Goal: Communication & Community: Answer question/provide support

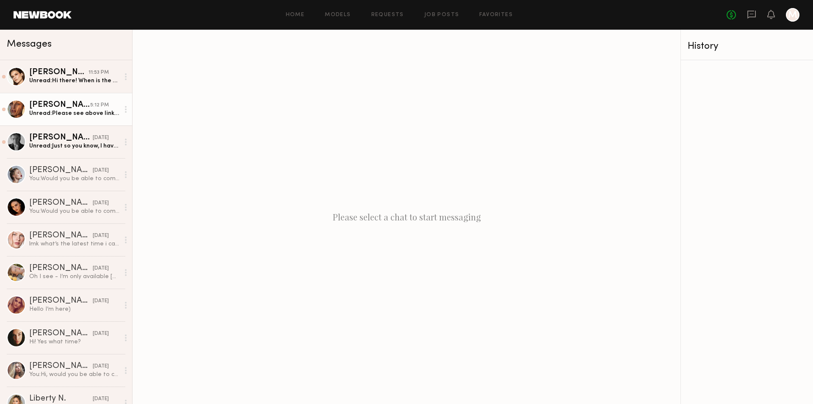
click at [79, 107] on div "Nicole C." at bounding box center [59, 105] width 61 height 8
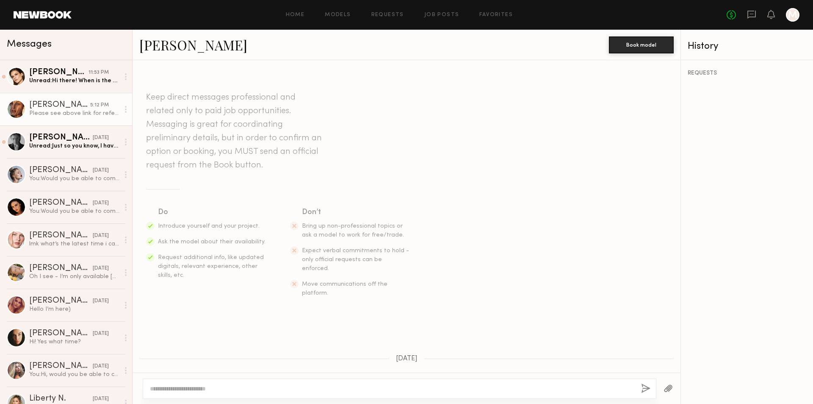
scroll to position [266, 0]
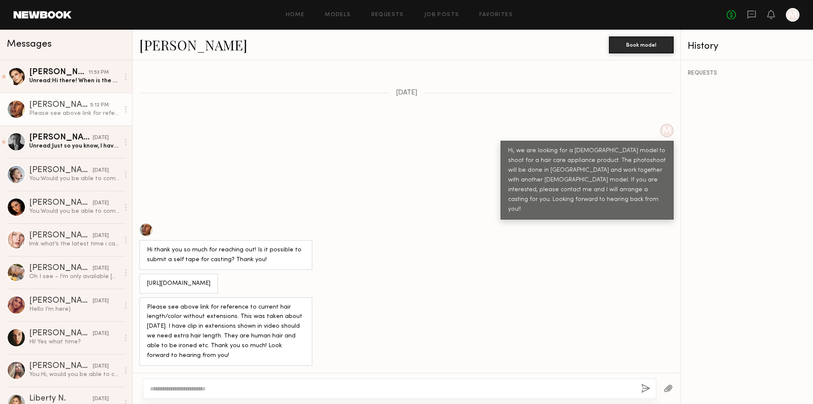
click at [207, 388] on textarea at bounding box center [392, 388] width 484 height 8
type textarea "*"
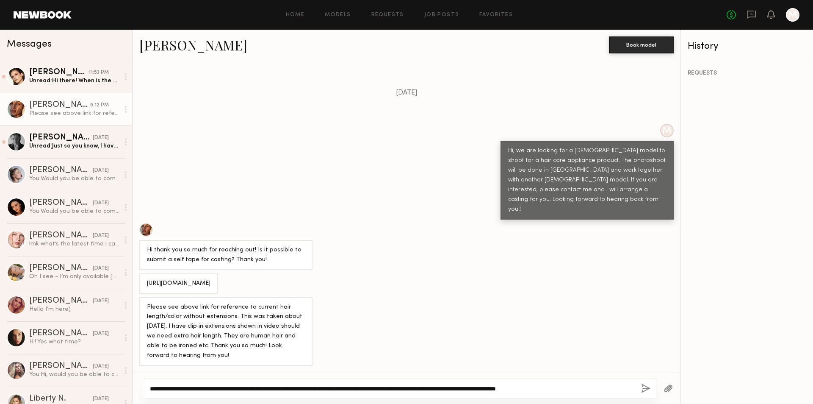
type textarea "**********"
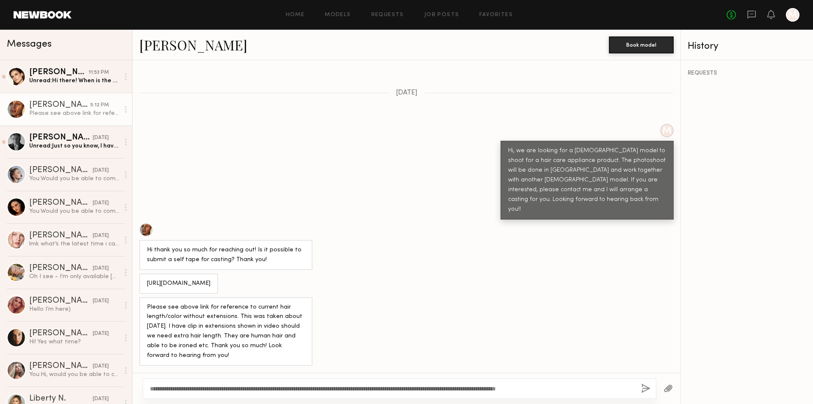
click at [641, 387] on button "button" at bounding box center [645, 388] width 9 height 11
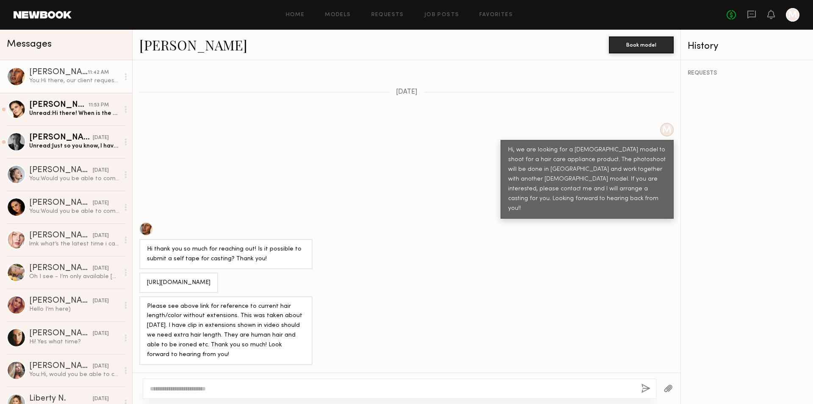
scroll to position [442, 0]
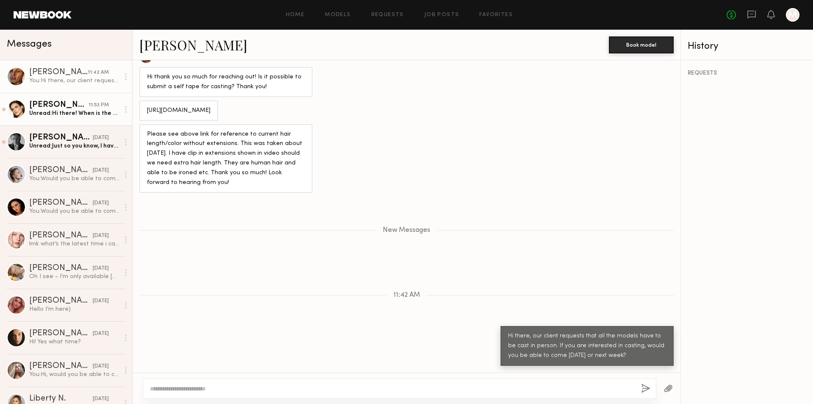
click at [79, 113] on div "Unread: Hi there! When is the shoot date? I’m going to be back to LA end of Sep…" at bounding box center [74, 113] width 90 height 8
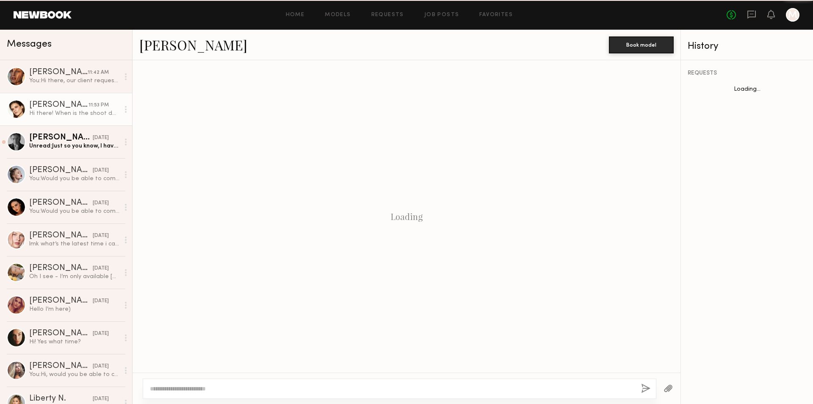
scroll to position [134, 0]
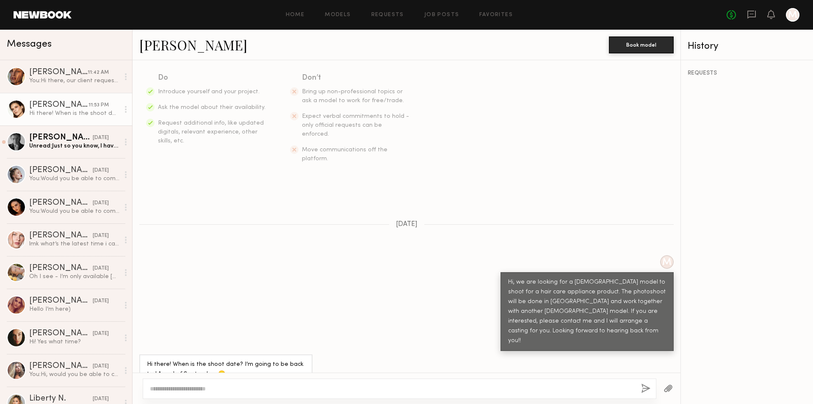
click at [209, 389] on textarea at bounding box center [392, 388] width 484 height 8
type textarea "*"
type textarea "**********"
click at [646, 387] on button "button" at bounding box center [645, 388] width 9 height 11
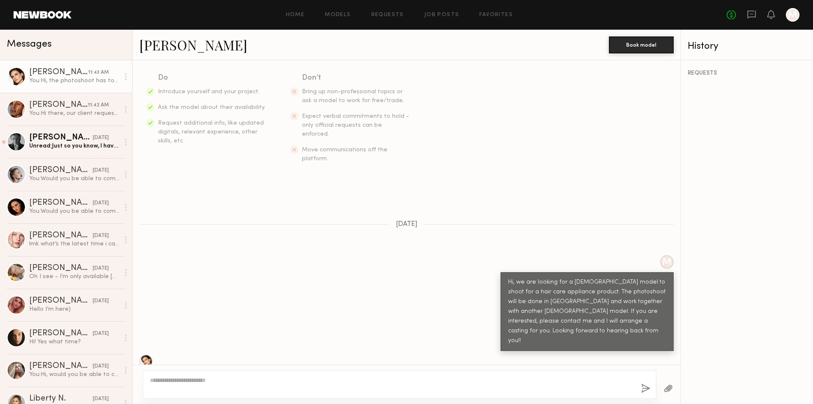
scroll to position [317, 0]
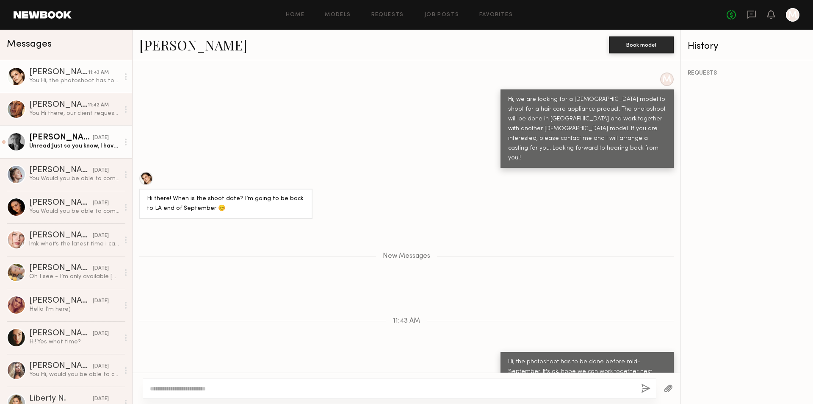
click at [39, 139] on div "[PERSON_NAME]" at bounding box center [61, 137] width 64 height 8
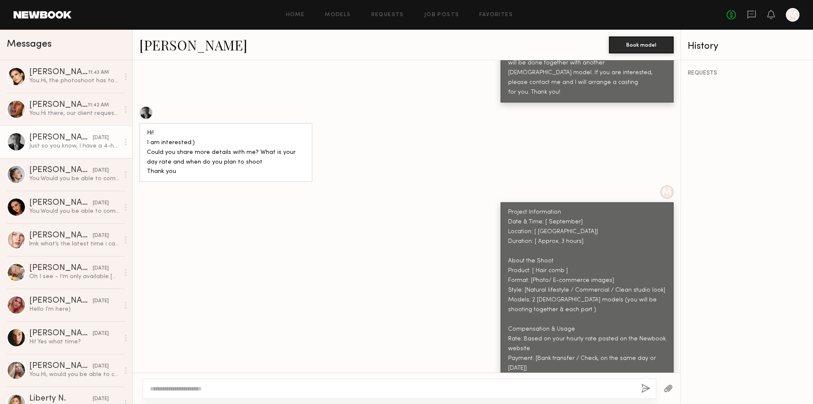
scroll to position [370, 0]
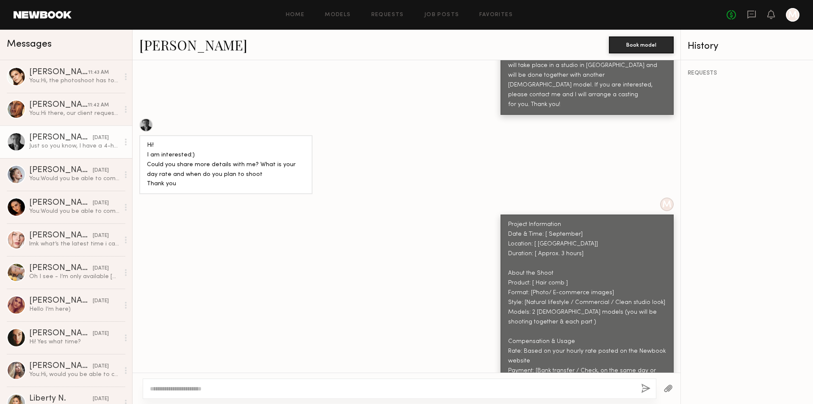
click at [163, 48] on link "Lera G." at bounding box center [193, 45] width 108 height 18
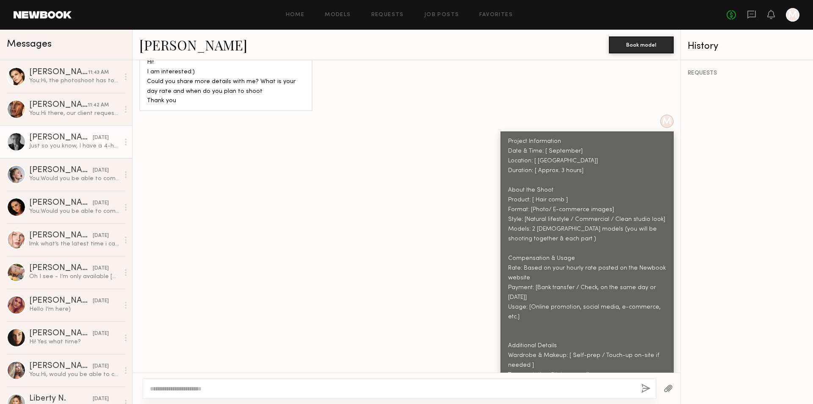
scroll to position [455, 0]
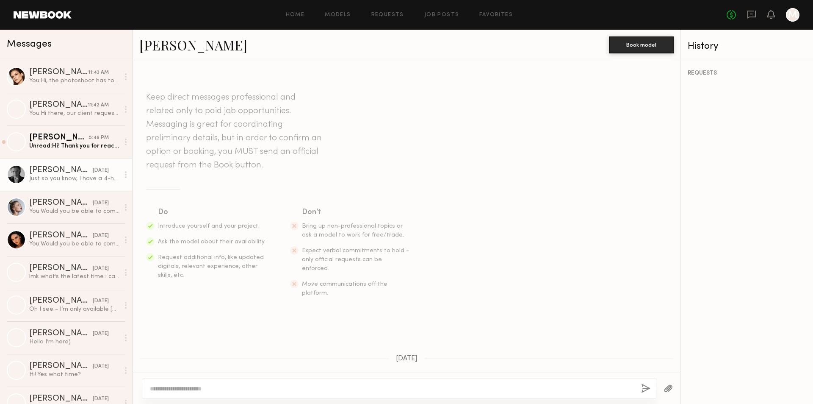
scroll to position [497, 0]
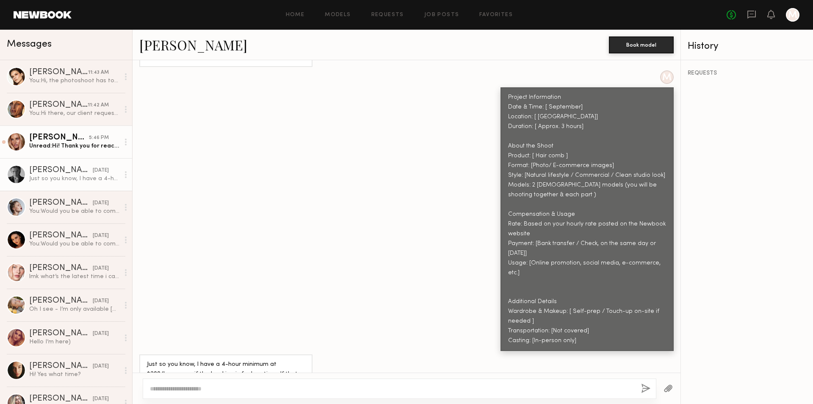
click at [90, 140] on div "5:46 PM" at bounding box center [99, 138] width 20 height 8
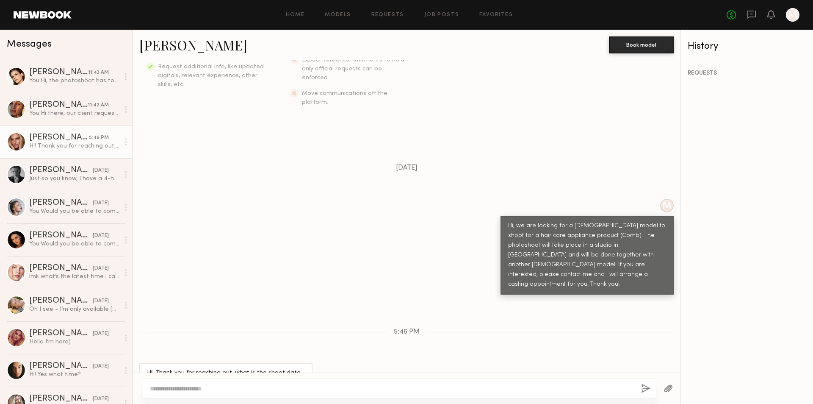
scroll to position [200, 0]
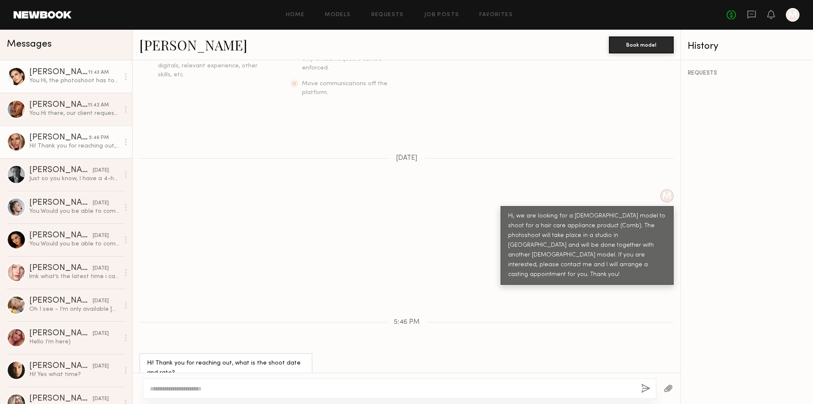
click at [65, 82] on div "You: Hi, the photoshoot has to be done before mid-September. It's ok, hope we c…" at bounding box center [74, 81] width 90 height 8
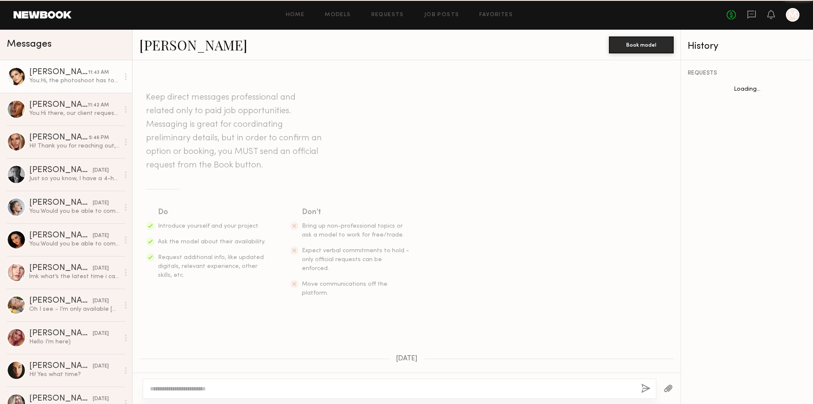
scroll to position [251, 0]
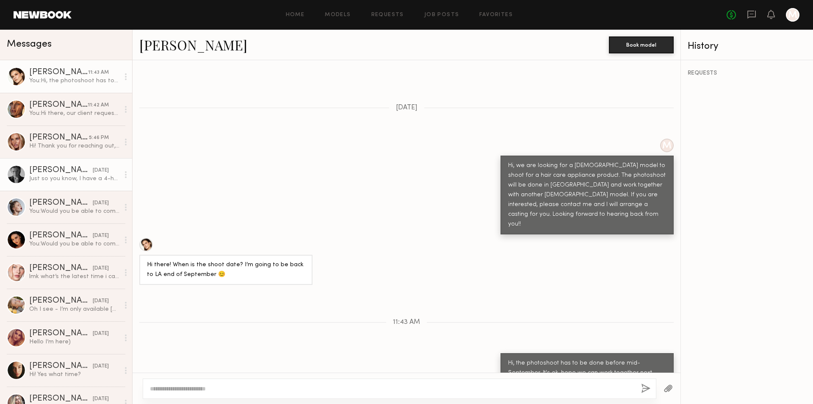
click at [63, 172] on div "Lera G." at bounding box center [61, 170] width 64 height 8
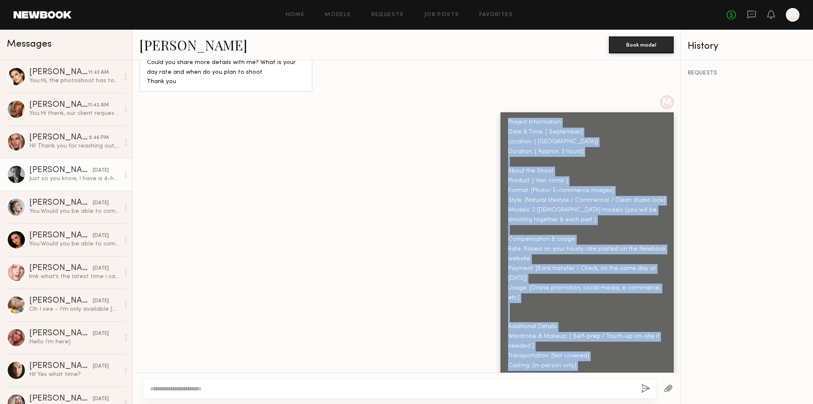
scroll to position [497, 0]
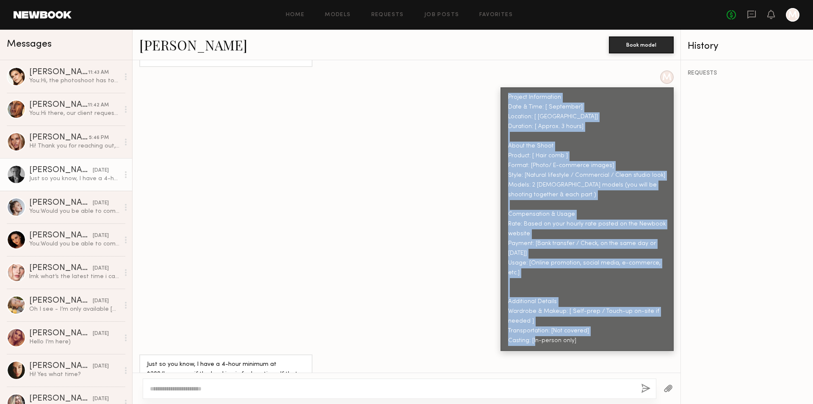
drag, startPoint x: 502, startPoint y: 162, endPoint x: 581, endPoint y: 316, distance: 173.1
click at [581, 316] on div "Project Information Date & Time: [ September] Location: [ Pasadena] Duration: […" at bounding box center [587, 219] width 158 height 253
copy div "Project Information Date & Time: [ September] Location: [ Pasadena] Duration: […"
click at [74, 144] on div "Hi! Thank you for reaching out, what is the shoot date and rate?" at bounding box center [74, 146] width 90 height 8
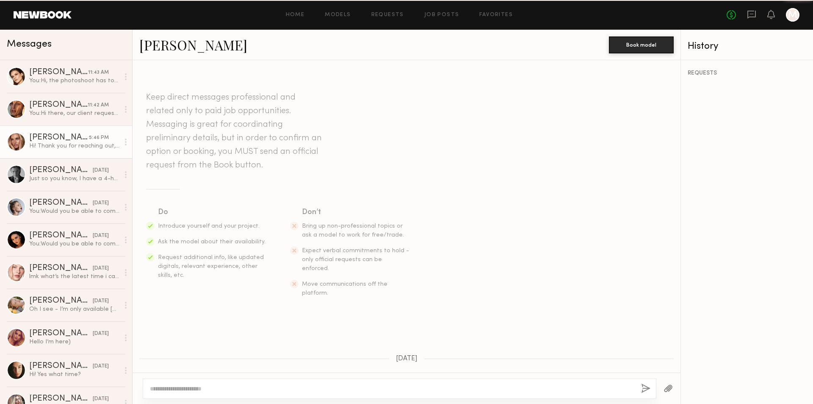
scroll to position [200, 0]
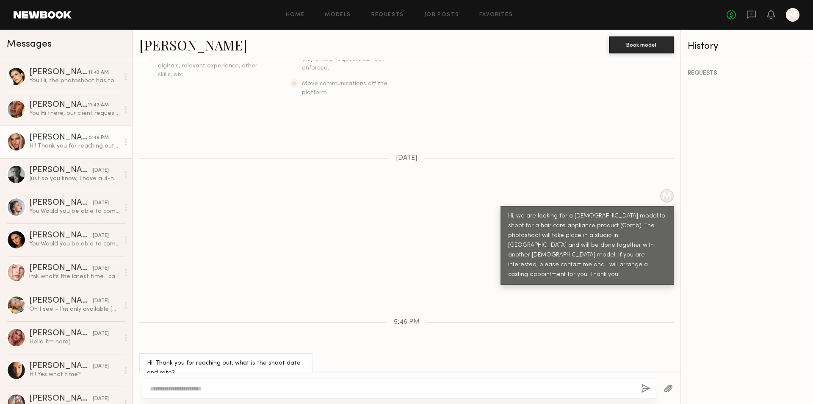
click at [177, 387] on textarea at bounding box center [392, 388] width 484 height 8
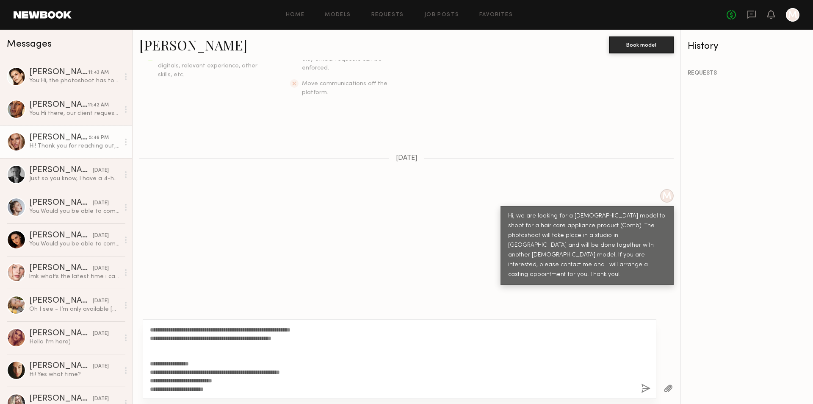
type textarea "**********"
click at [644, 386] on button "button" at bounding box center [645, 388] width 9 height 11
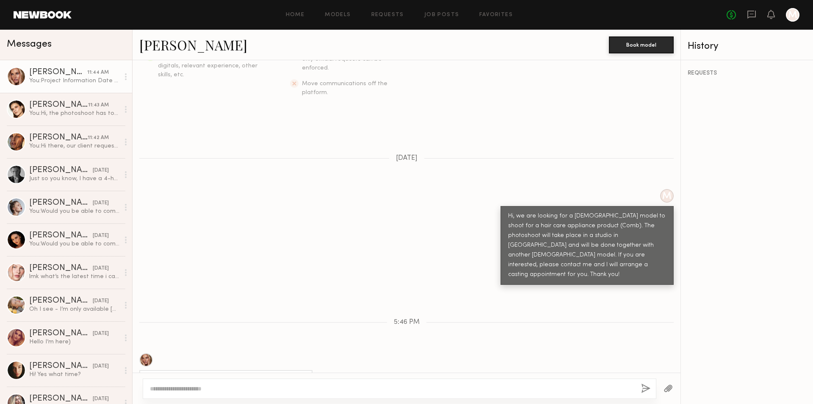
scroll to position [0, 0]
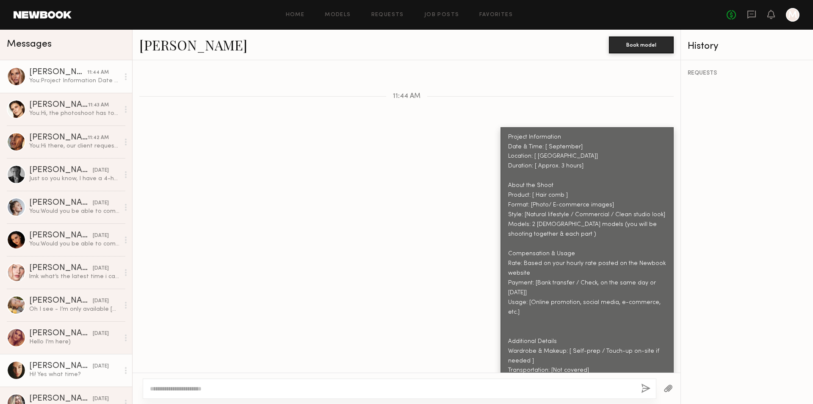
click at [73, 378] on div "Hi! Yes what time?" at bounding box center [74, 374] width 90 height 8
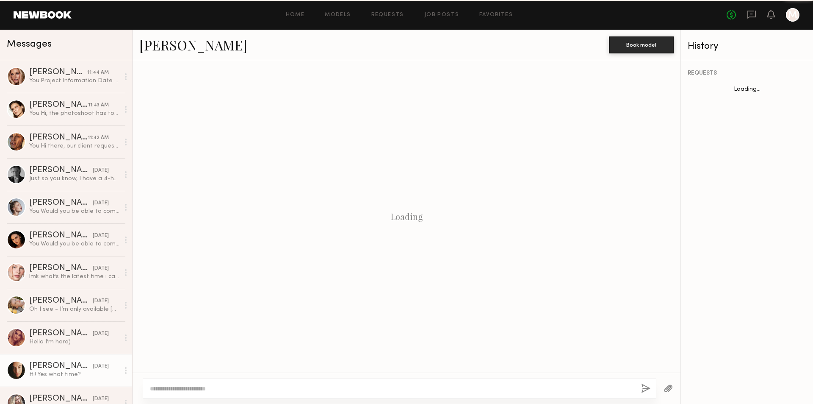
scroll to position [596, 0]
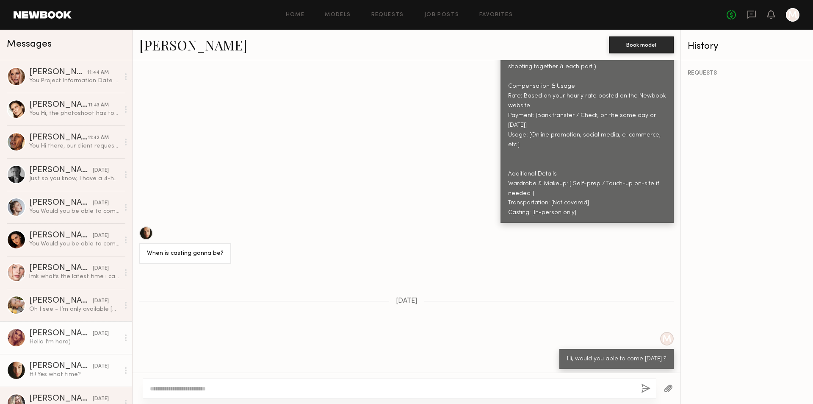
click at [93, 337] on div "yesterday" at bounding box center [101, 333] width 16 height 8
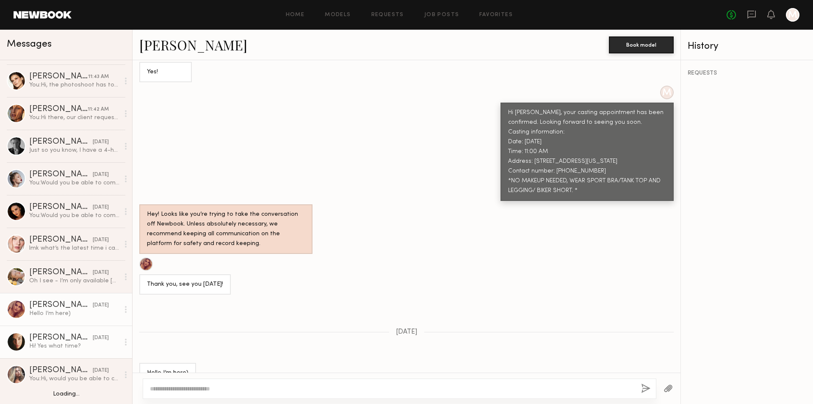
scroll to position [85, 0]
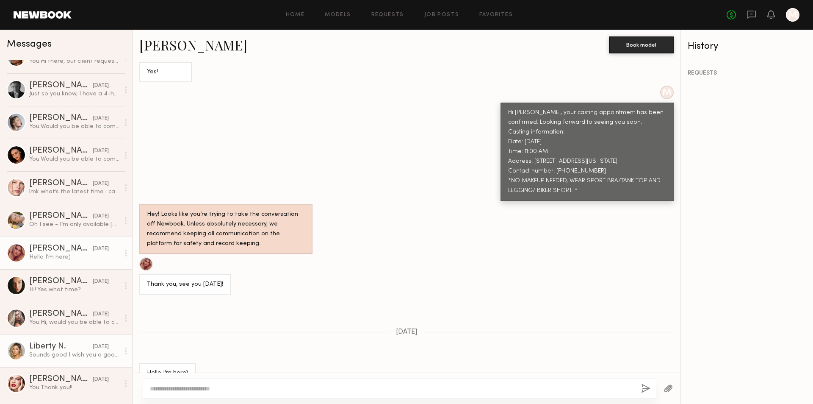
click at [78, 352] on div "Sounds good I wish you a good shoot!" at bounding box center [74, 355] width 90 height 8
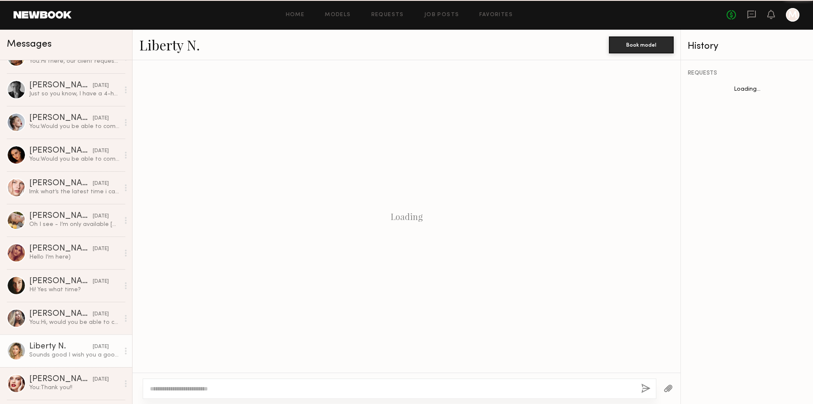
scroll to position [283, 0]
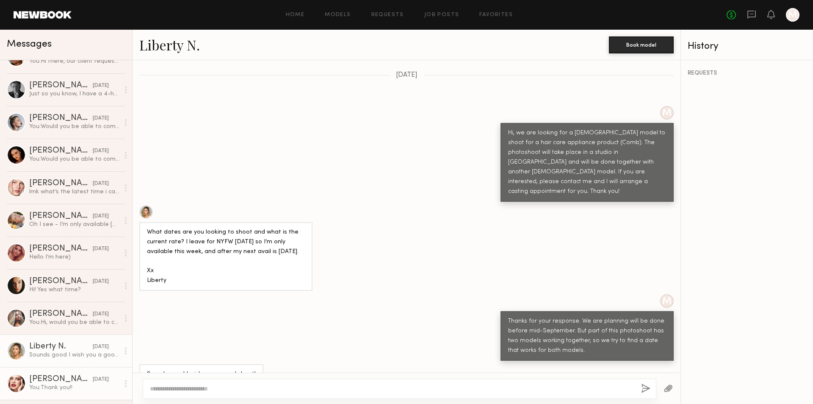
click at [74, 378] on div "[PERSON_NAME]" at bounding box center [61, 379] width 64 height 8
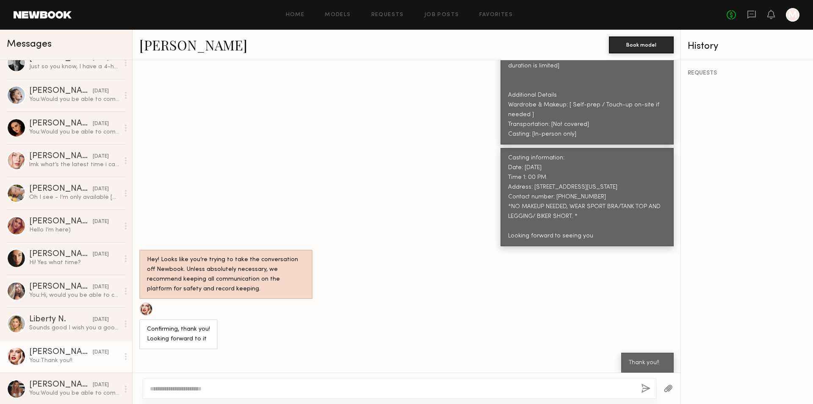
scroll to position [127, 0]
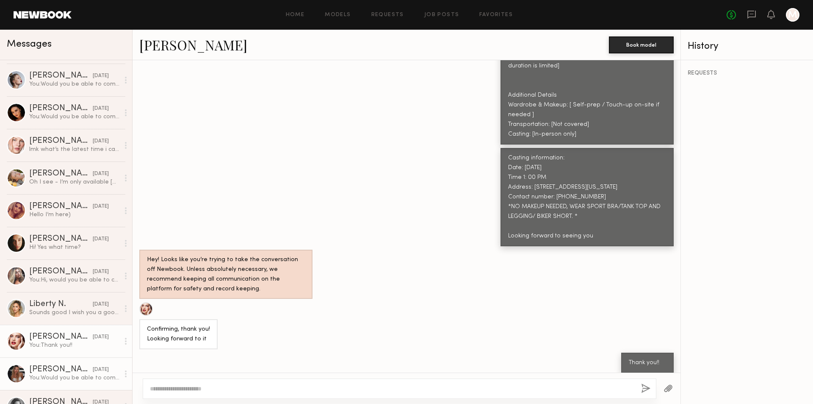
click at [97, 378] on div "You: Would you be able to come for the casting this Friday at 10:40 am?" at bounding box center [74, 377] width 90 height 8
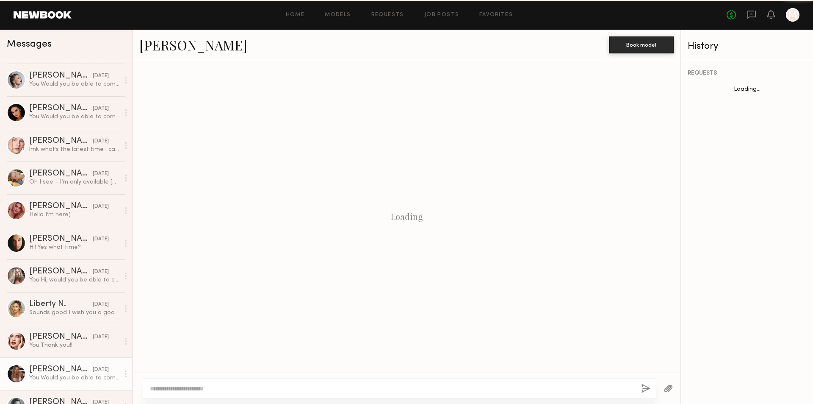
scroll to position [244, 0]
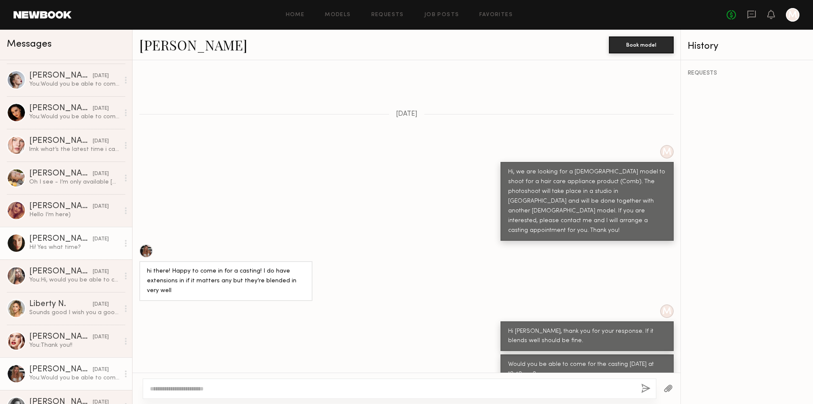
click at [72, 246] on div "Hi! Yes what time?" at bounding box center [74, 247] width 90 height 8
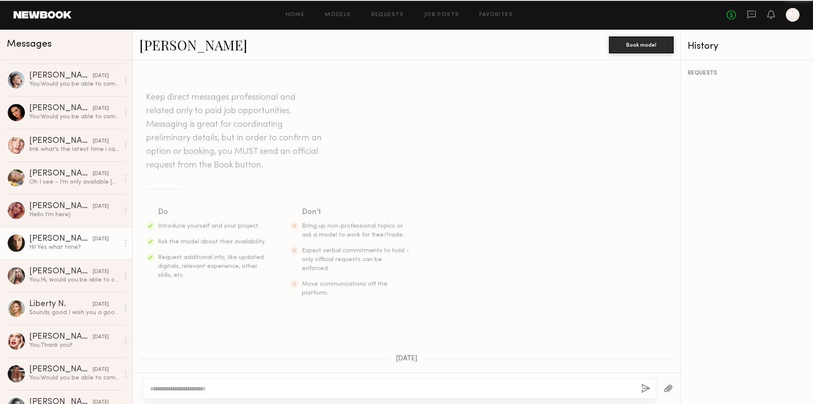
scroll to position [596, 0]
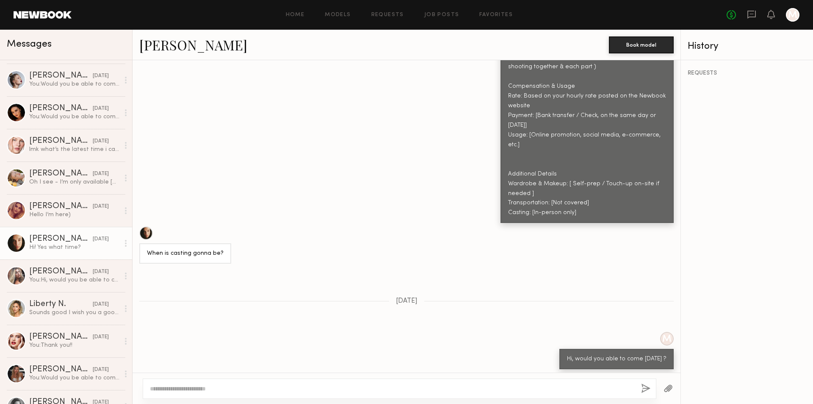
click at [189, 390] on textarea at bounding box center [392, 388] width 484 height 8
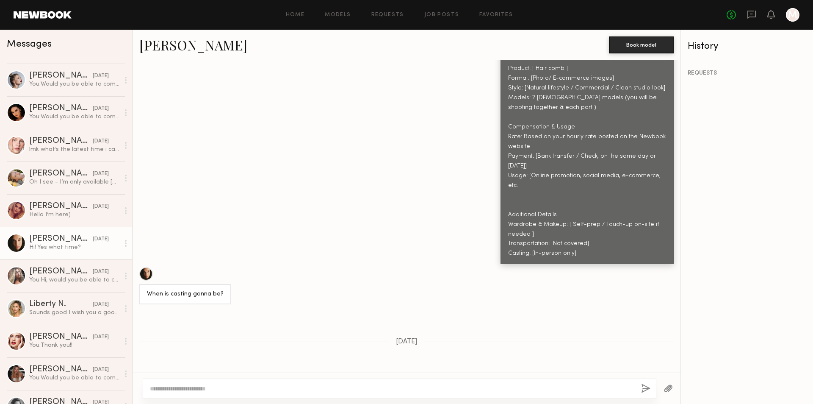
scroll to position [511, 0]
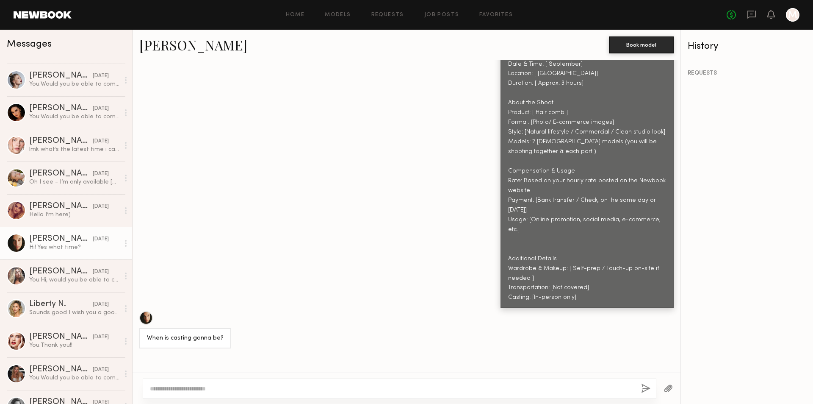
click at [172, 44] on link "Uliana V." at bounding box center [193, 45] width 108 height 18
click at [209, 387] on textarea at bounding box center [392, 388] width 484 height 8
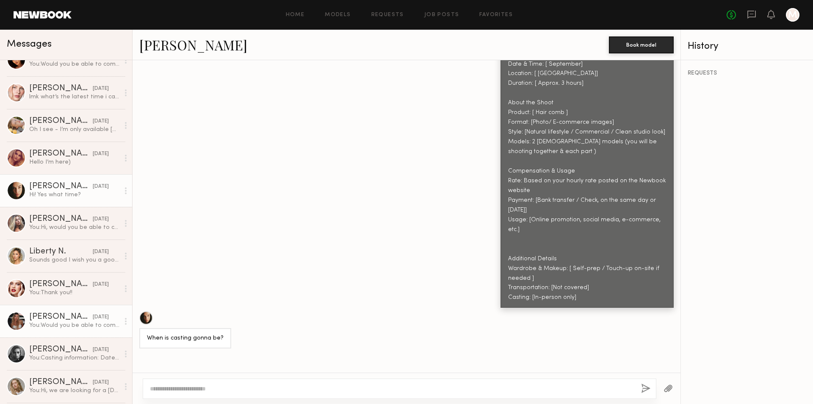
scroll to position [212, 0]
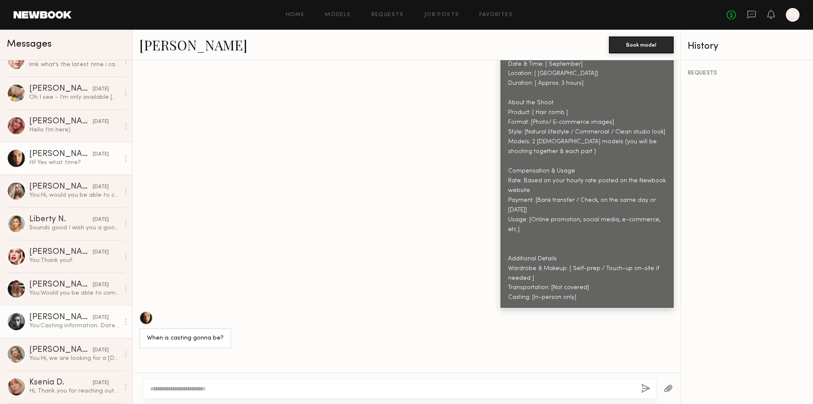
click at [92, 327] on div "You: Casting information: Date: 9/5/2025 Time: 10:50 AM Address: 150 E Colorado…" at bounding box center [74, 325] width 90 height 8
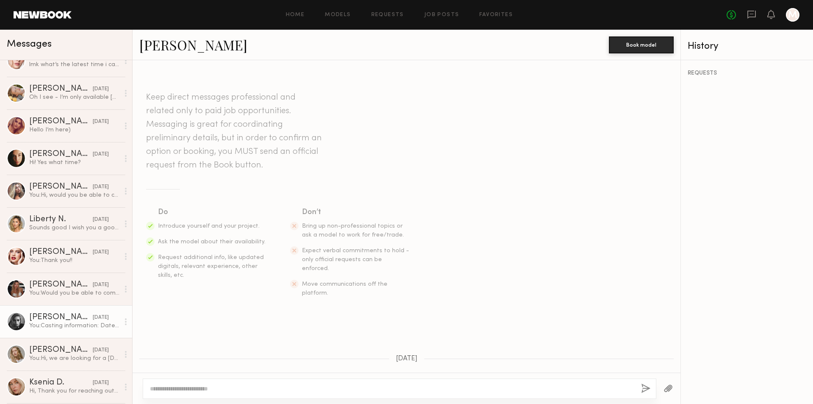
scroll to position [545, 0]
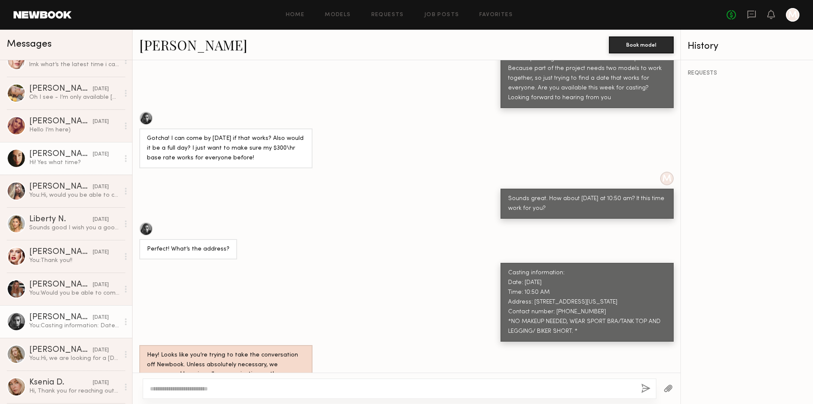
click at [65, 158] on div "Uliana V." at bounding box center [61, 154] width 64 height 8
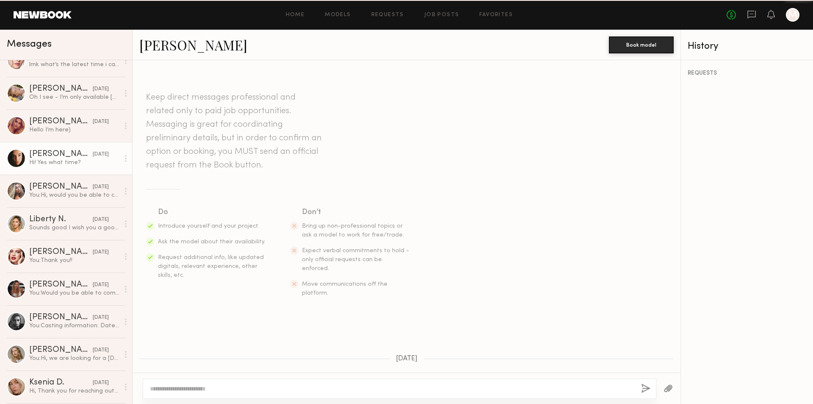
scroll to position [596, 0]
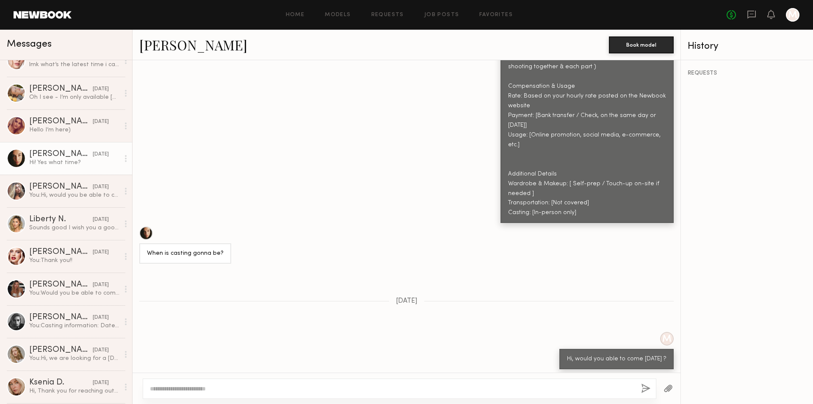
click at [208, 386] on textarea at bounding box center [392, 388] width 484 height 8
type textarea "*"
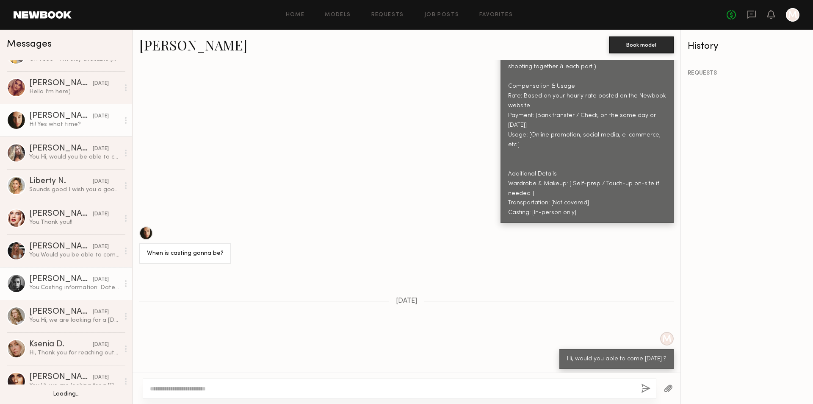
scroll to position [296, 0]
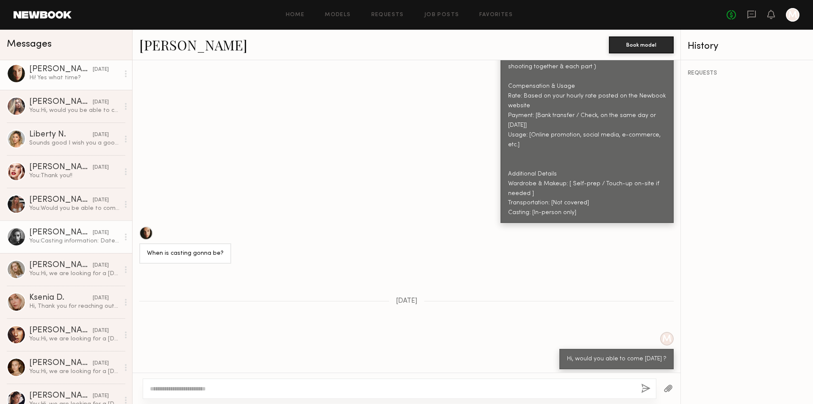
click at [67, 238] on div "You: Casting information: Date: 9/5/2025 Time: 10:50 AM Address: 150 E Colorado…" at bounding box center [74, 241] width 90 height 8
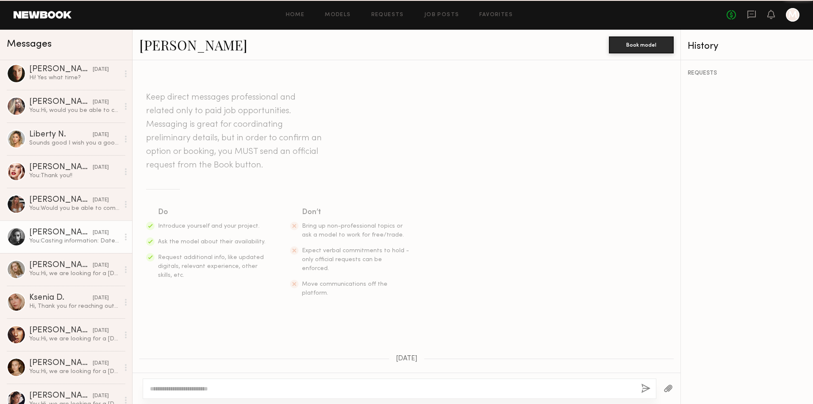
scroll to position [545, 0]
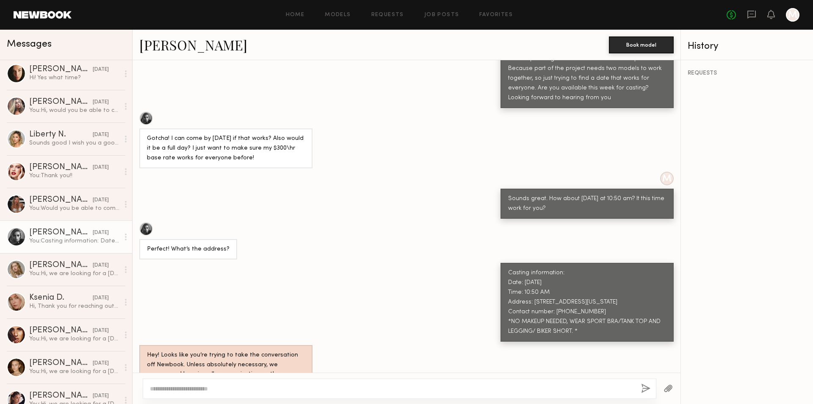
drag, startPoint x: 503, startPoint y: 242, endPoint x: 584, endPoint y: 298, distance: 97.7
click at [584, 298] on div "Casting information: Date: 9/5/2025 Time: 10:50 AM Address: 150 E Colorado Blvd…" at bounding box center [587, 302] width 158 height 68
copy div "Casting information: Date: 9/5/2025 Time: 10:50 AM Address: 150 E Colorado Blvd…"
click at [93, 72] on div "[DATE]" at bounding box center [101, 70] width 16 height 8
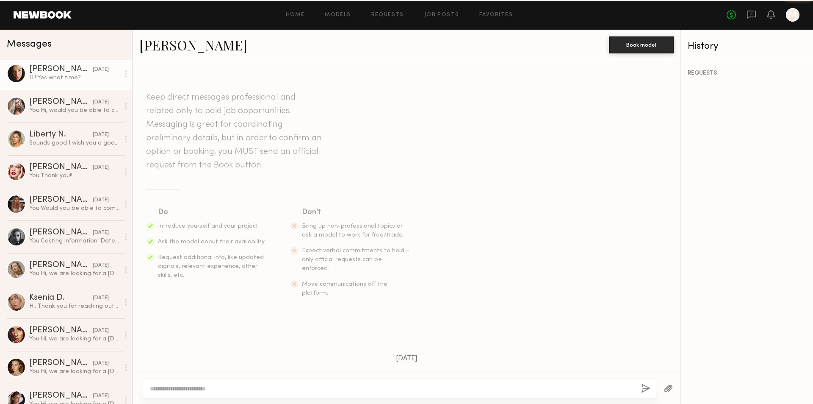
scroll to position [596, 0]
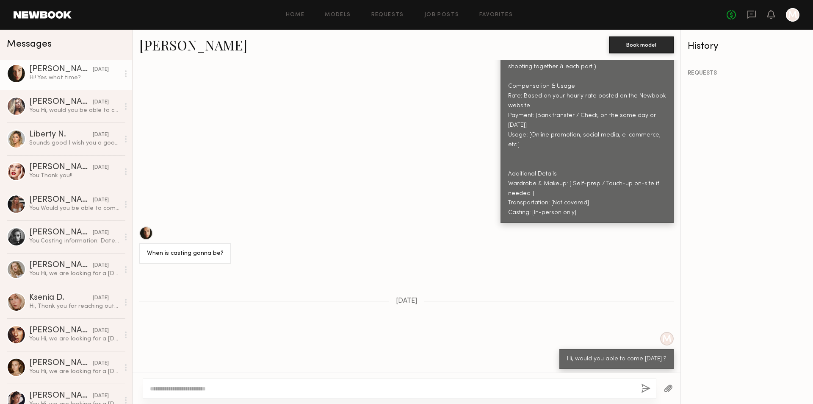
click at [194, 387] on textarea at bounding box center [392, 388] width 484 height 8
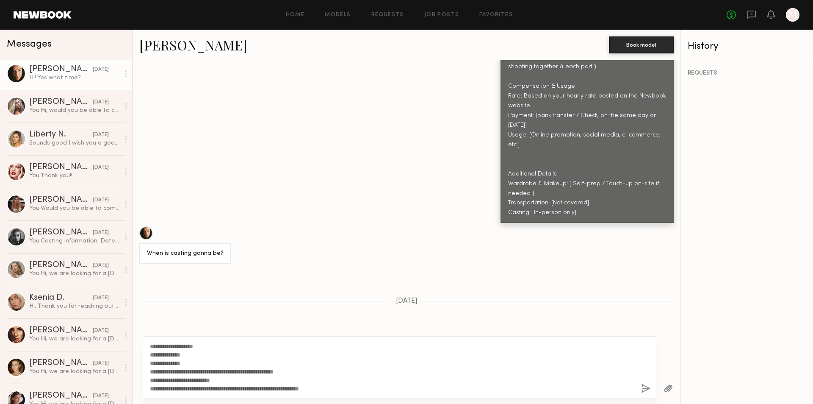
click at [180, 365] on textarea "**********" at bounding box center [392, 367] width 484 height 51
click at [597, 382] on textarea "**********" at bounding box center [392, 367] width 484 height 51
type textarea "**********"
click at [644, 387] on button "button" at bounding box center [645, 388] width 9 height 11
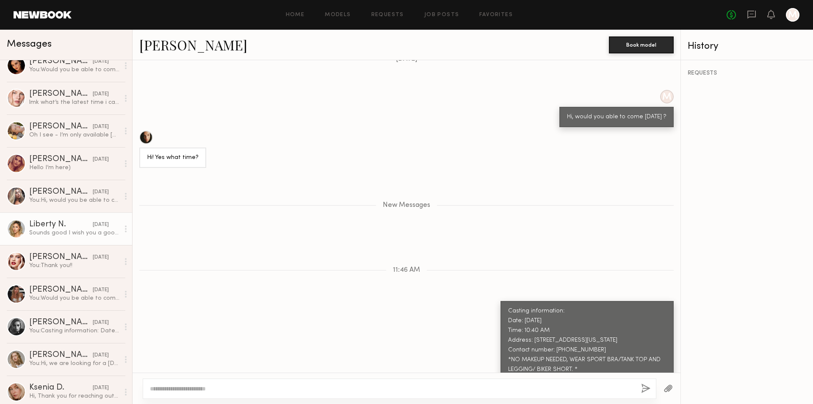
scroll to position [257, 0]
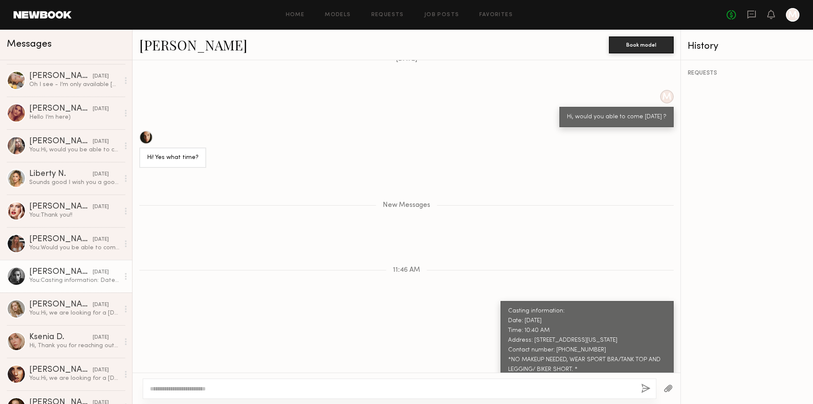
click at [51, 274] on div "[PERSON_NAME]" at bounding box center [61, 272] width 64 height 8
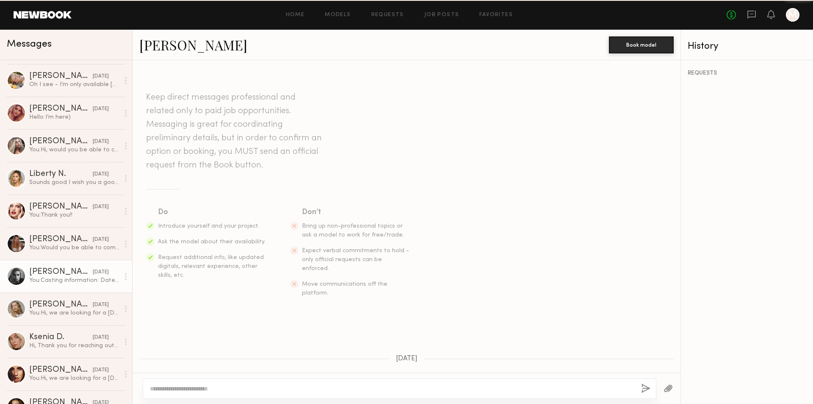
scroll to position [545, 0]
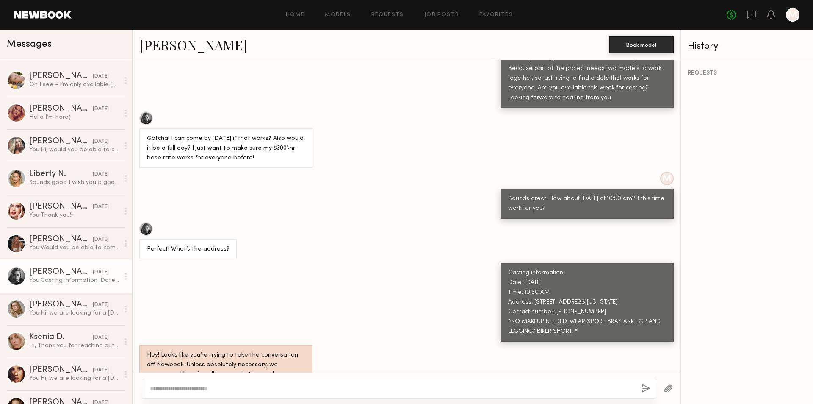
click at [184, 47] on link "[PERSON_NAME]" at bounding box center [193, 45] width 108 height 18
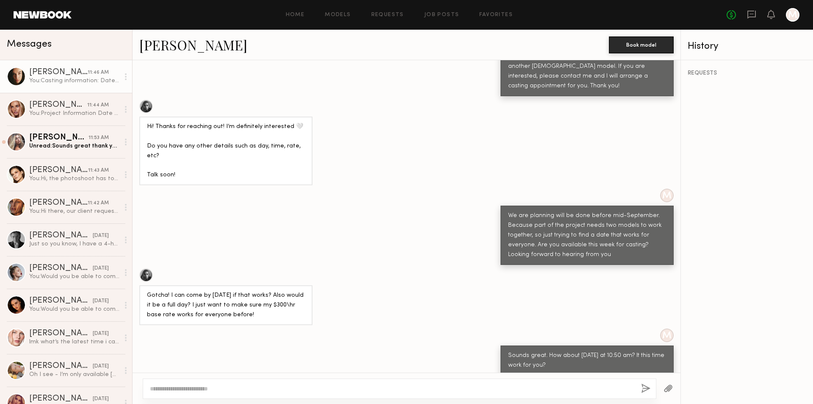
scroll to position [376, 0]
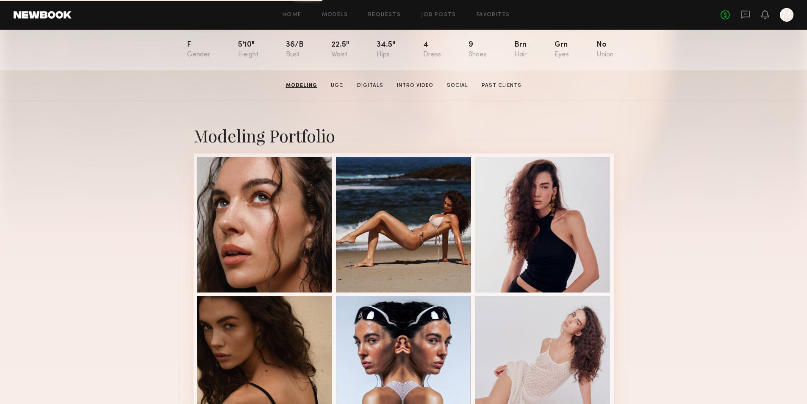
scroll to position [85, 0]
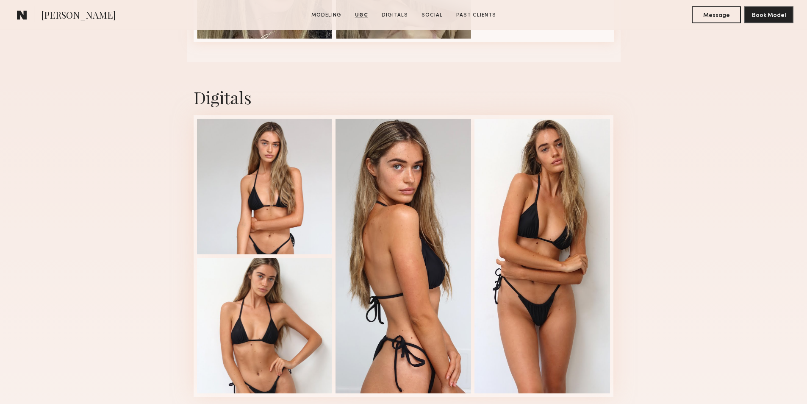
scroll to position [1270, 0]
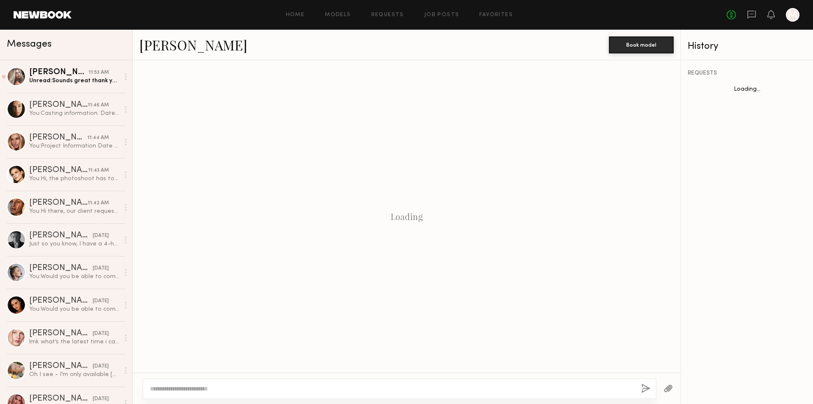
scroll to position [545, 0]
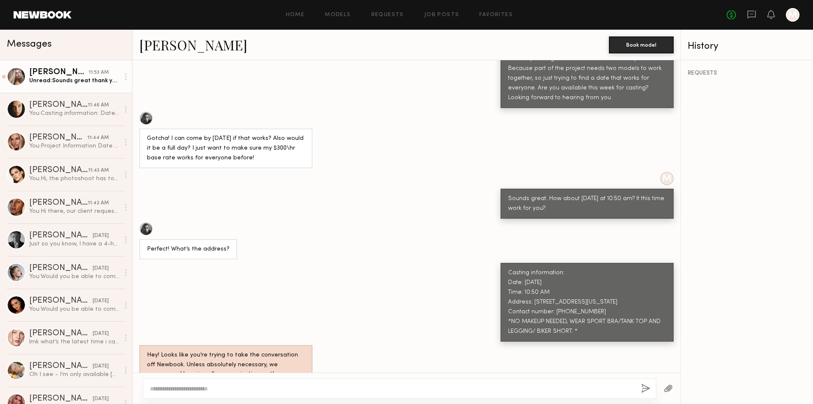
click at [51, 83] on div "Unread: Sounds great thank you for this information. Tomorrow at 10:20am works …" at bounding box center [74, 81] width 90 height 8
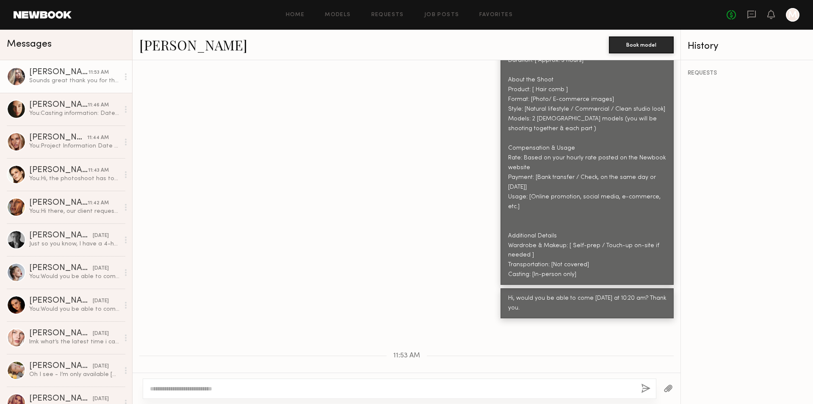
scroll to position [624, 0]
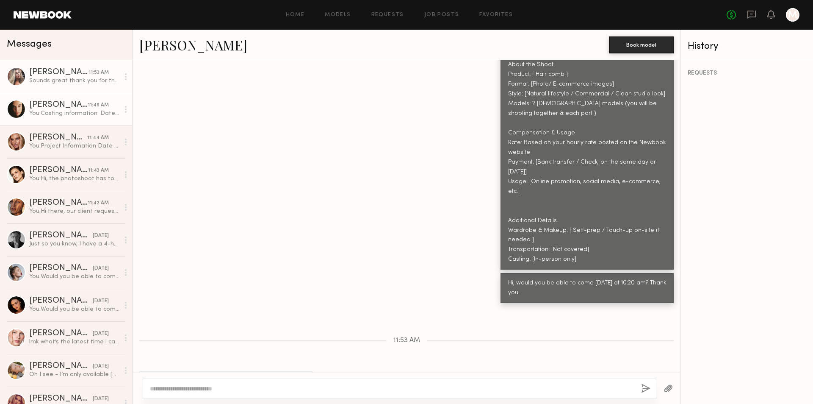
click at [40, 107] on div "[PERSON_NAME]" at bounding box center [58, 105] width 58 height 8
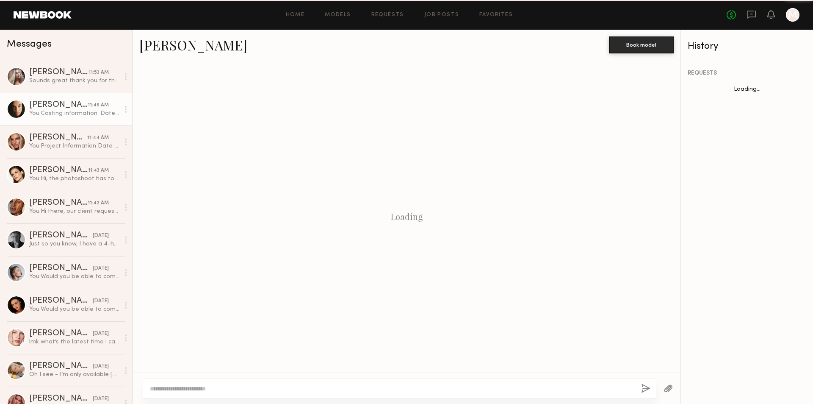
scroll to position [814, 0]
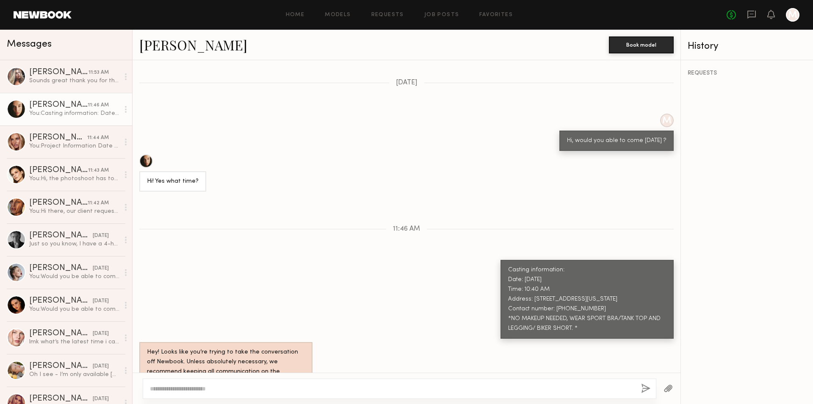
drag, startPoint x: 501, startPoint y: 242, endPoint x: 574, endPoint y: 300, distance: 92.8
click at [574, 300] on div "Casting information: Date: [DATE] Time: 10:40 AM Address: [STREET_ADDRESS][US_S…" at bounding box center [586, 299] width 173 height 79
copy div "Casting information: Date: [DATE] Time: 10:40 AM Address: [STREET_ADDRESS][US_S…"
click at [68, 85] on div "Sounds great thank you for this information. Tomorrow at 10:20am works for me." at bounding box center [74, 81] width 90 height 8
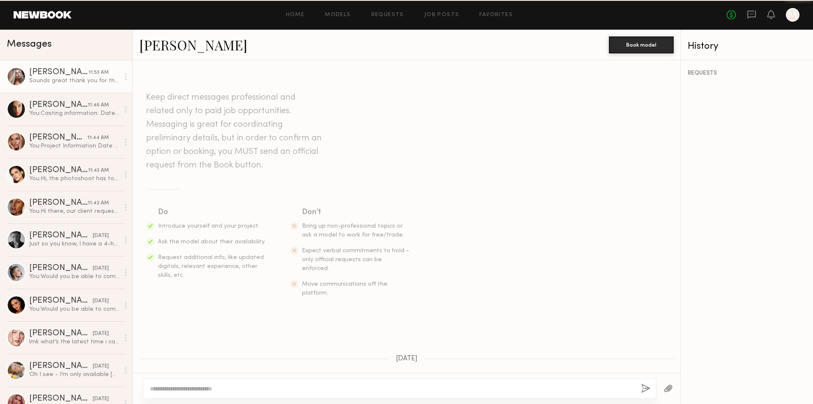
scroll to position [624, 0]
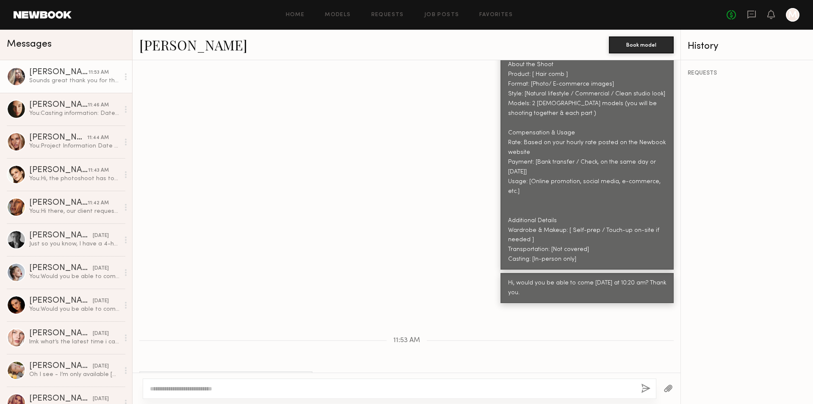
click at [193, 387] on textarea at bounding box center [392, 388] width 484 height 8
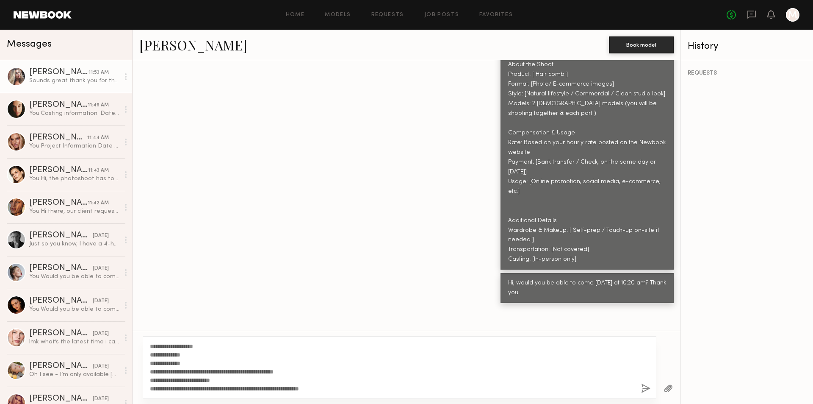
click at [180, 360] on textarea "**********" at bounding box center [392, 367] width 484 height 51
click at [606, 377] on textarea "**********" at bounding box center [392, 367] width 484 height 51
type textarea "**********"
click at [645, 389] on button "button" at bounding box center [645, 388] width 9 height 11
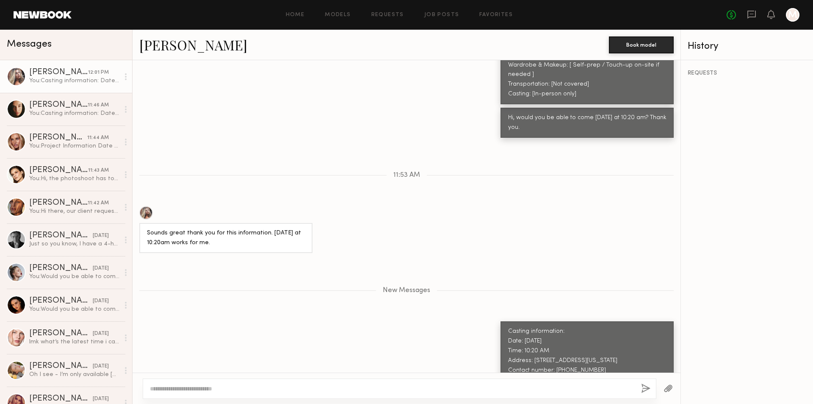
scroll to position [842, 0]
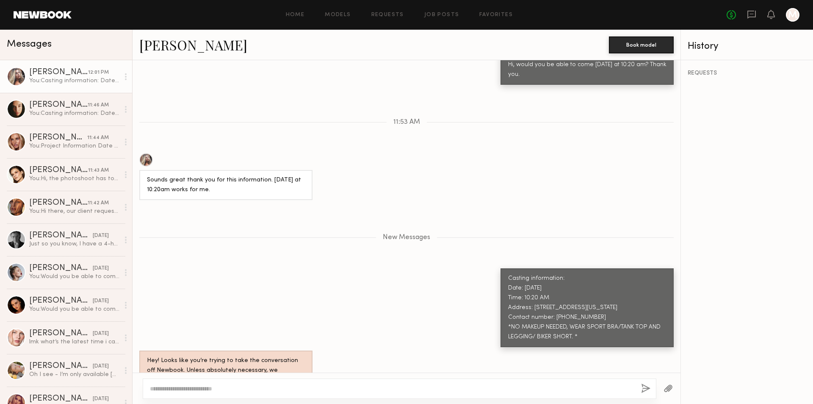
click at [181, 51] on link "[PERSON_NAME]" at bounding box center [193, 45] width 108 height 18
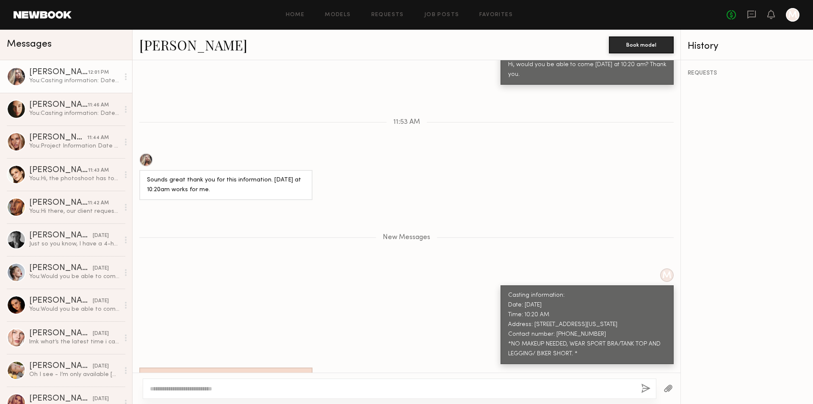
scroll to position [882, 0]
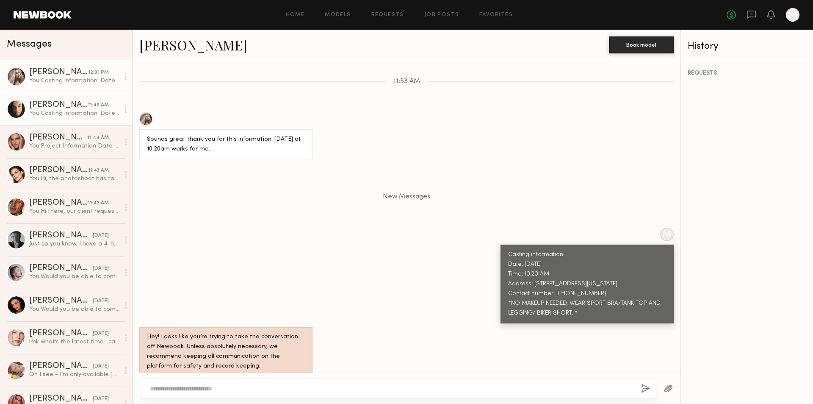
click at [78, 119] on link "Uliana V. 11:46 AM You: Casting information: Date: 9/5/2025 Time: 10:40 AM Addr…" at bounding box center [66, 109] width 132 height 33
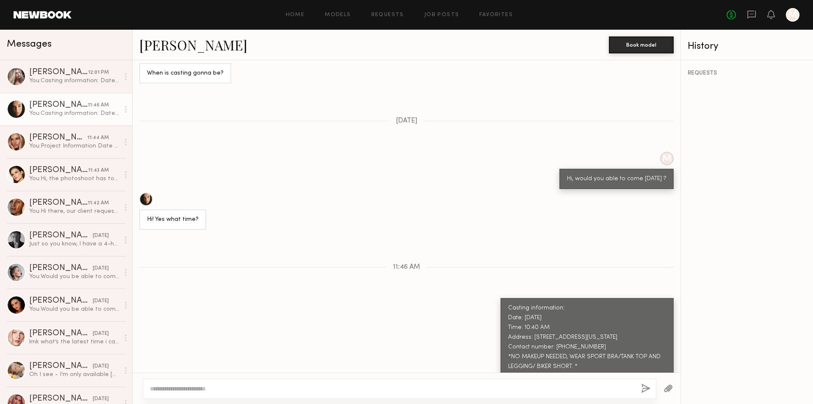
scroll to position [814, 0]
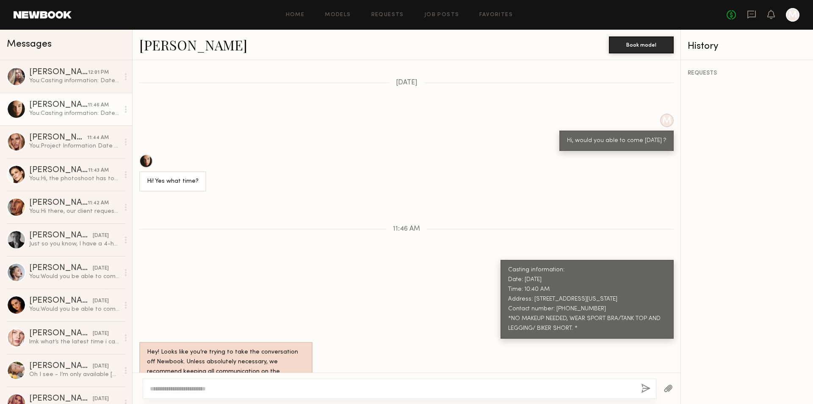
click at [161, 47] on link "[PERSON_NAME]" at bounding box center [193, 45] width 108 height 18
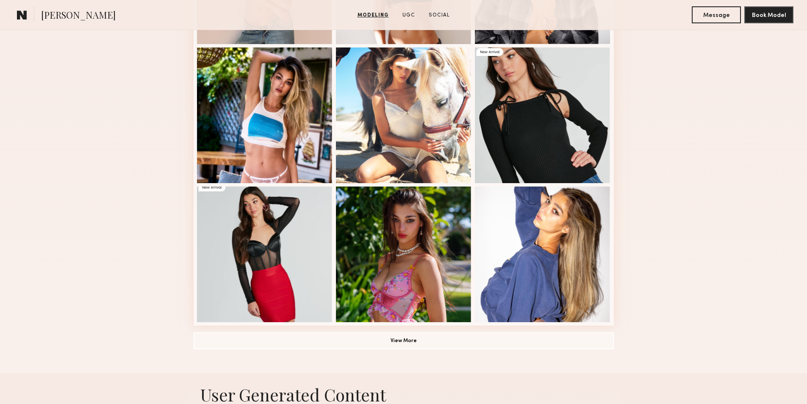
scroll to position [466, 0]
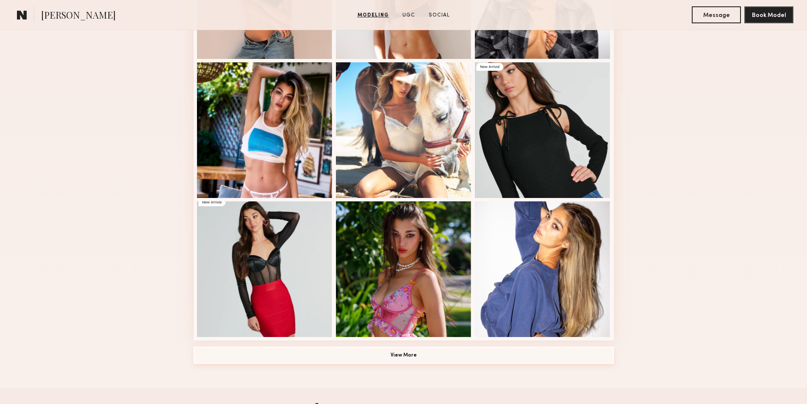
click at [417, 359] on button "View More" at bounding box center [404, 354] width 420 height 17
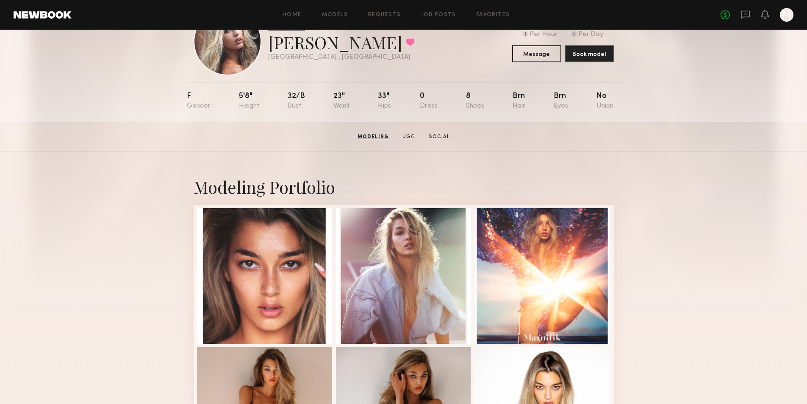
scroll to position [0, 0]
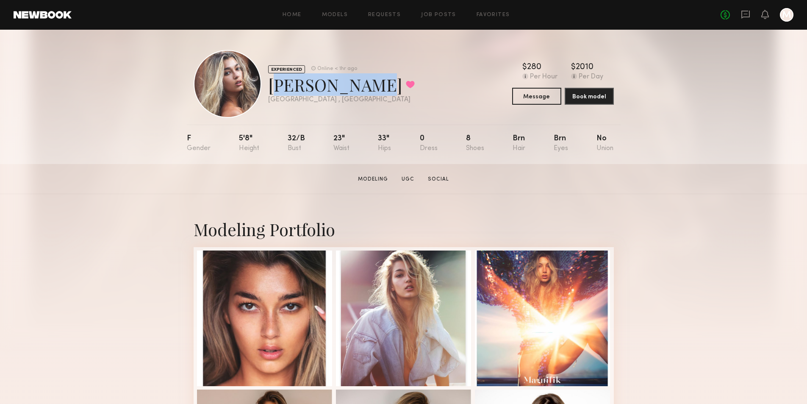
drag, startPoint x: 273, startPoint y: 86, endPoint x: 373, endPoint y: 87, distance: 99.9
click at [373, 87] on div "[PERSON_NAME] Favorited" at bounding box center [341, 84] width 147 height 22
copy div "[PERSON_NAME] N"
click at [421, 87] on div "EXPERIENCED Online < 1hr ago [PERSON_NAME] Favorited [GEOGRAPHIC_DATA] , [GEOGR…" at bounding box center [404, 84] width 420 height 68
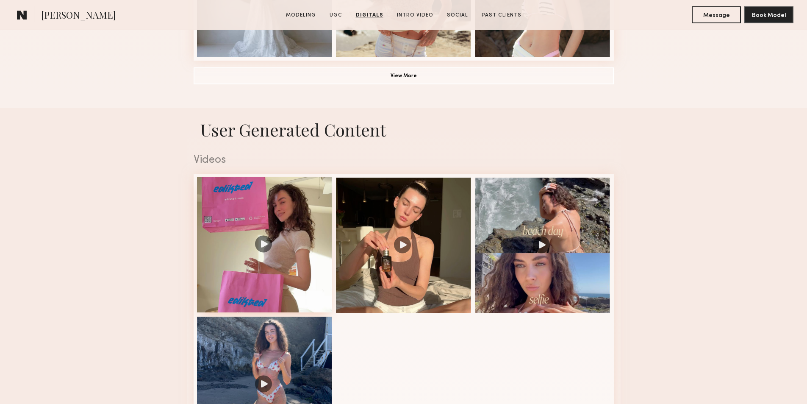
scroll to position [720, 0]
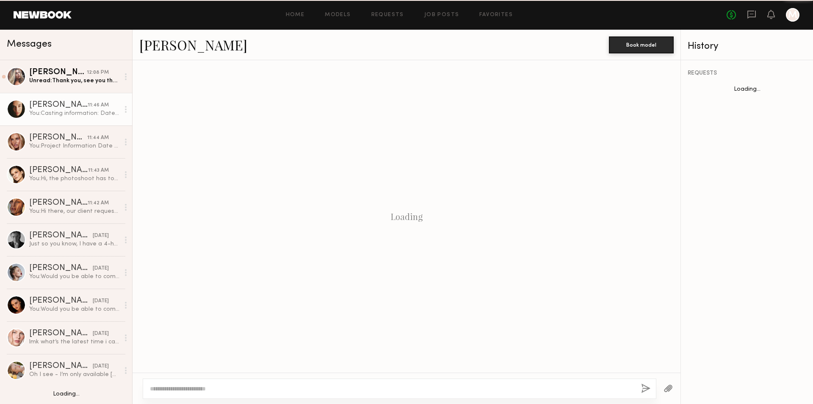
scroll to position [814, 0]
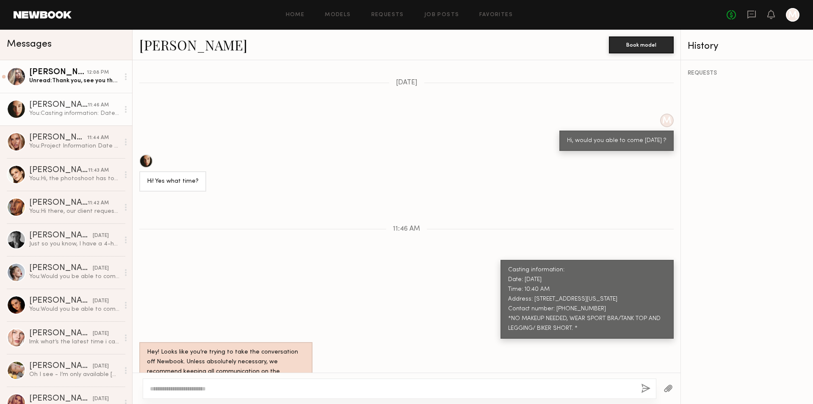
click at [43, 75] on div "[PERSON_NAME]" at bounding box center [58, 72] width 58 height 8
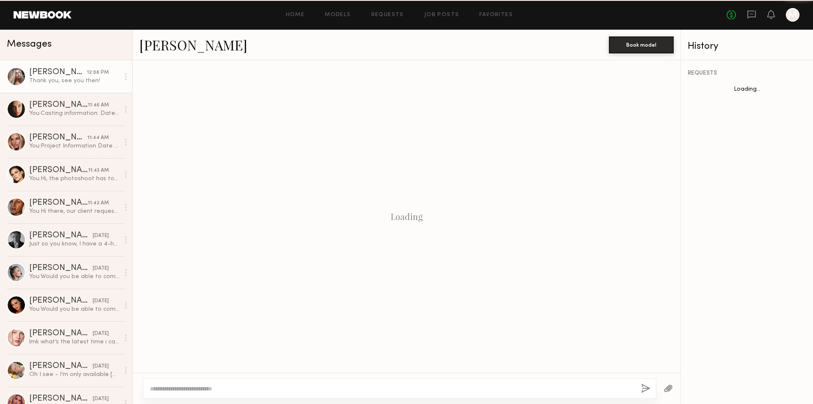
scroll to position [816, 0]
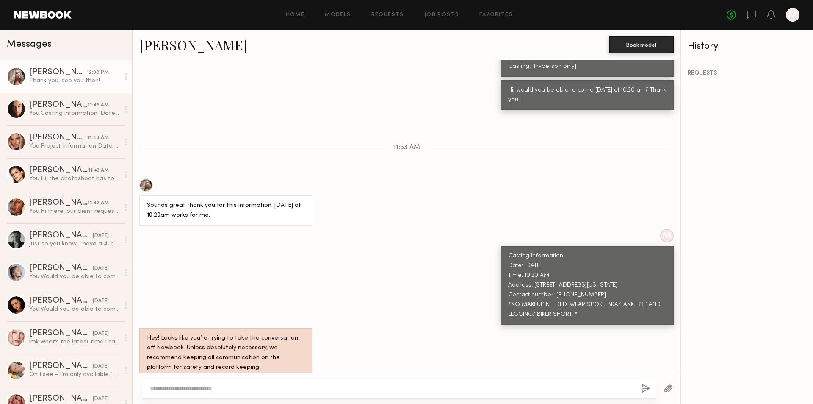
click at [319, 385] on textarea at bounding box center [392, 388] width 484 height 8
type textarea "**********"
click at [646, 387] on button "button" at bounding box center [645, 388] width 9 height 11
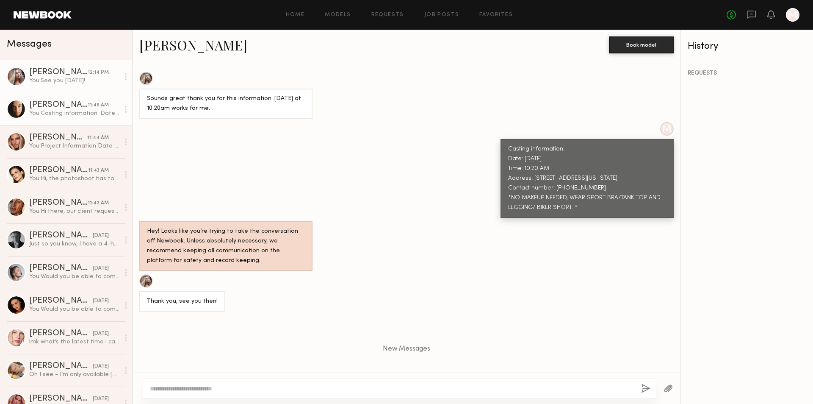
click at [72, 102] on div "[PERSON_NAME]" at bounding box center [58, 105] width 58 height 8
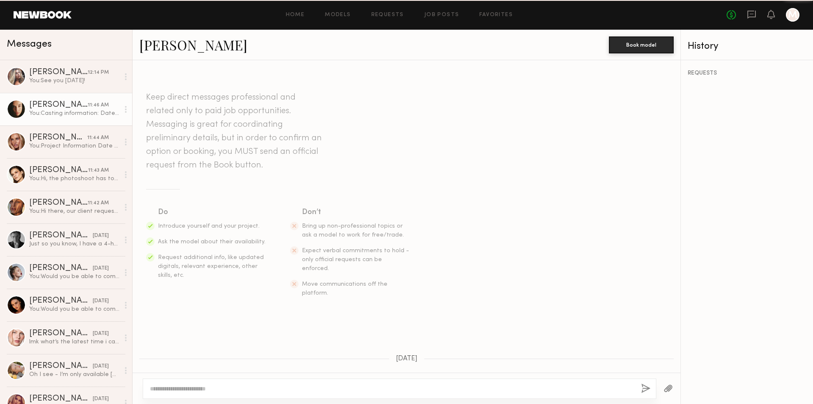
scroll to position [814, 0]
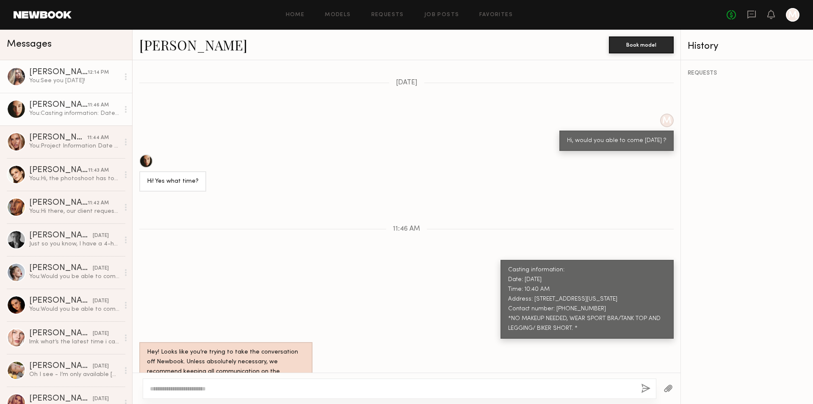
click at [83, 80] on div "You: See you tomorrow!" at bounding box center [74, 81] width 90 height 8
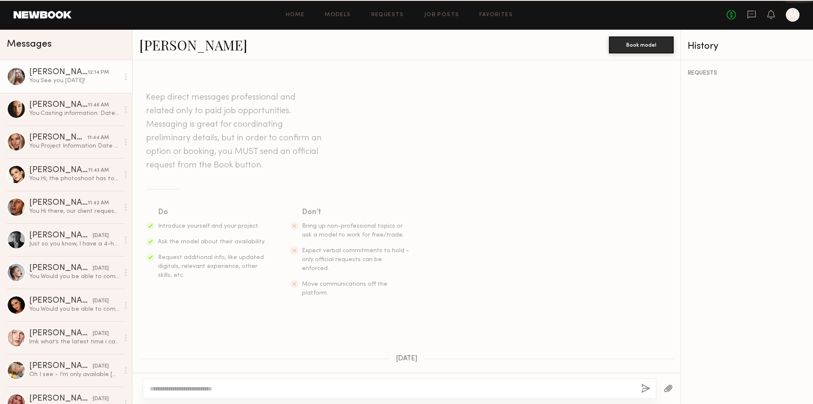
scroll to position [857, 0]
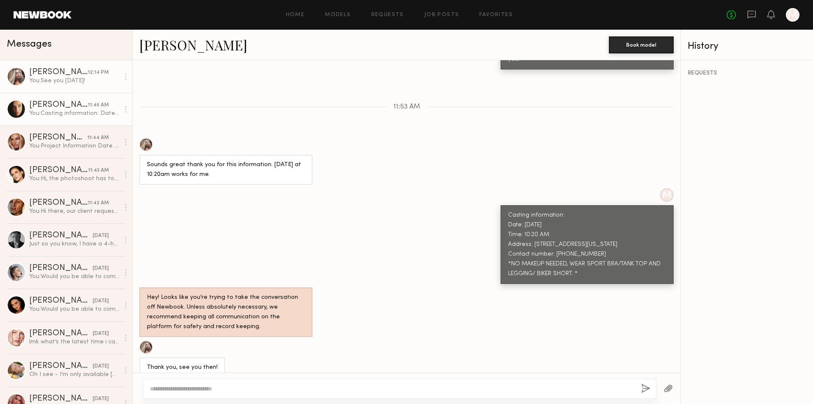
click at [81, 116] on div "You: Casting information: Date: 9/5/2025 Time: 10:40 AM Address: 150 E Colorado…" at bounding box center [74, 113] width 90 height 8
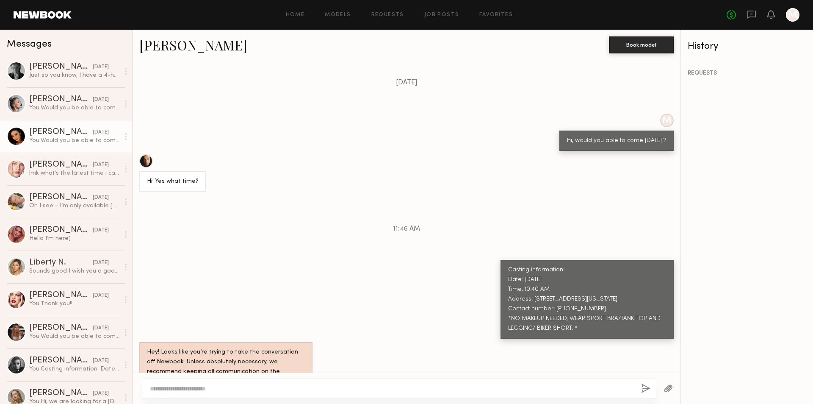
scroll to position [212, 0]
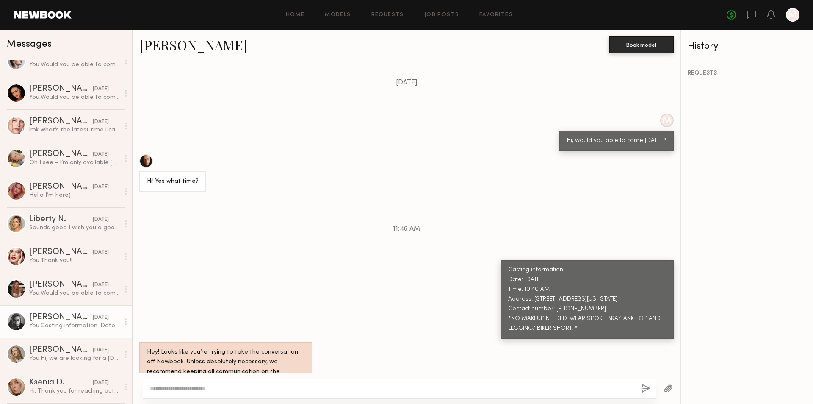
click at [64, 312] on link "Madison S. 09/02/2025 You: Casting information: Date: 9/5/2025 Time: 10:50 AM A…" at bounding box center [66, 321] width 132 height 33
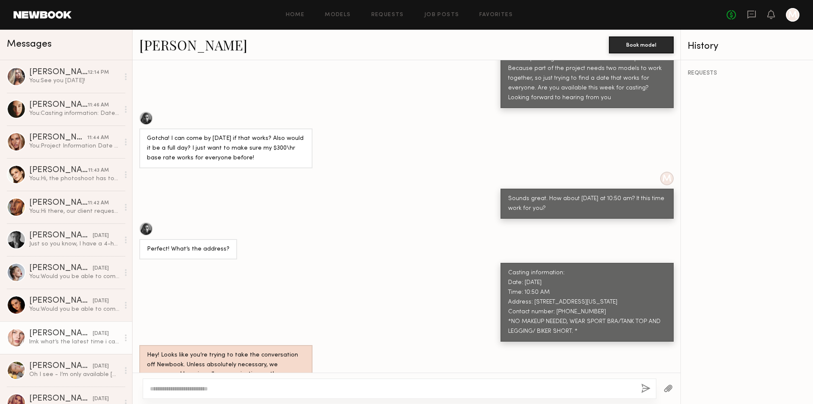
click at [93, 333] on div "[DATE]" at bounding box center [101, 333] width 16 height 8
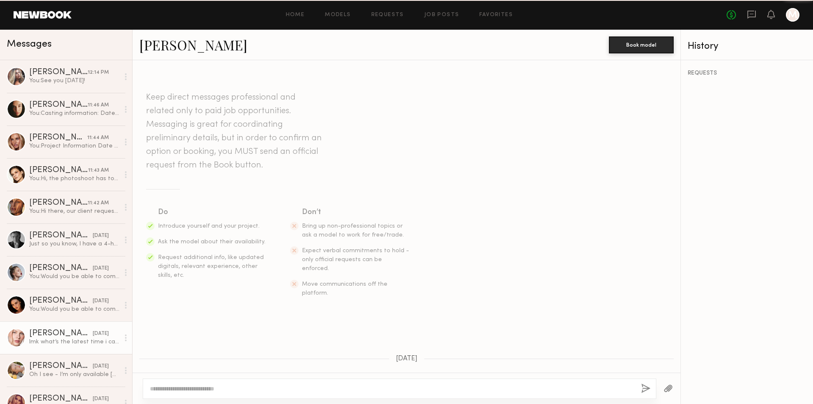
scroll to position [596, 0]
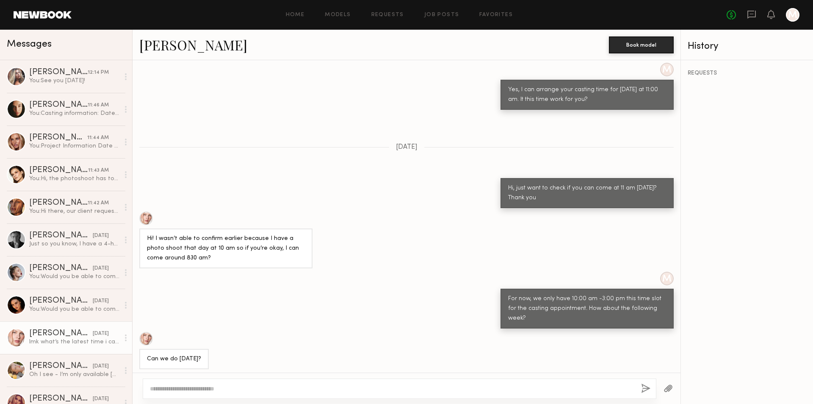
click at [209, 388] on textarea at bounding box center [392, 388] width 484 height 8
click at [69, 365] on div "[PERSON_NAME]" at bounding box center [61, 366] width 64 height 8
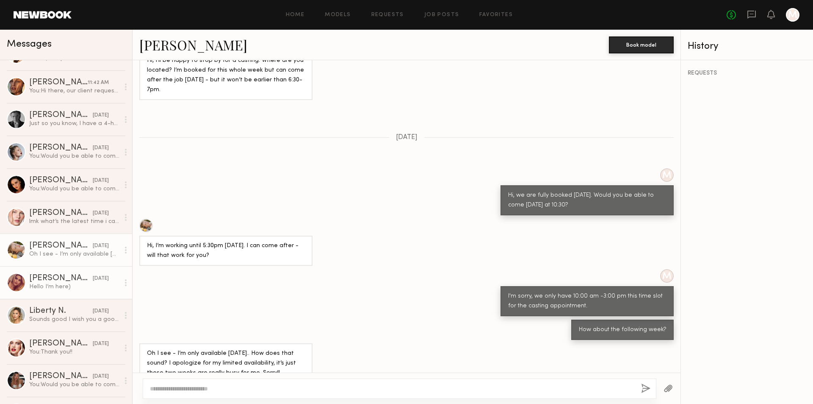
scroll to position [169, 0]
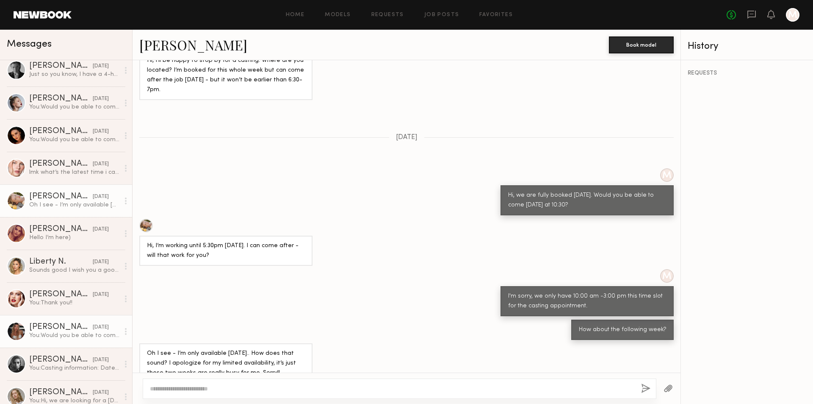
click at [48, 331] on div "[PERSON_NAME]" at bounding box center [61, 327] width 64 height 8
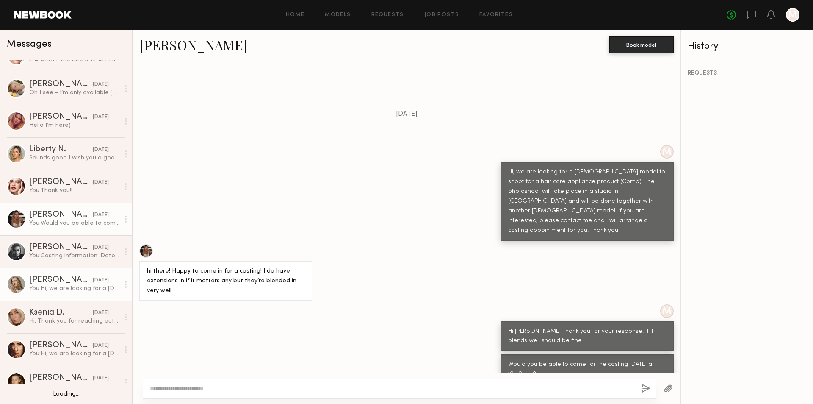
scroll to position [296, 0]
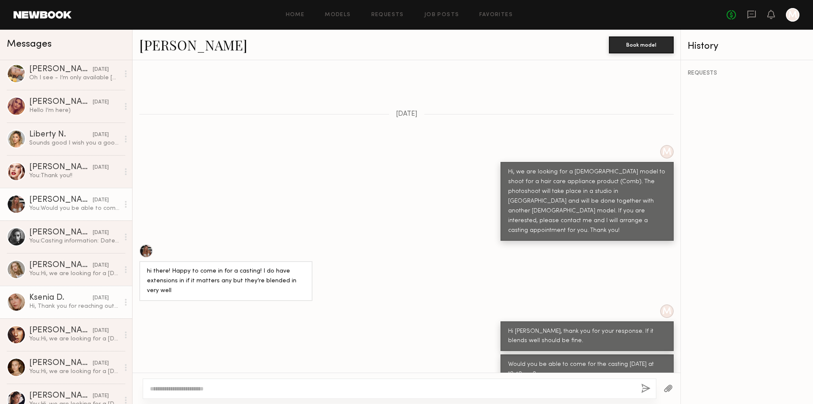
click at [61, 296] on div "Ksenia D." at bounding box center [61, 297] width 64 height 8
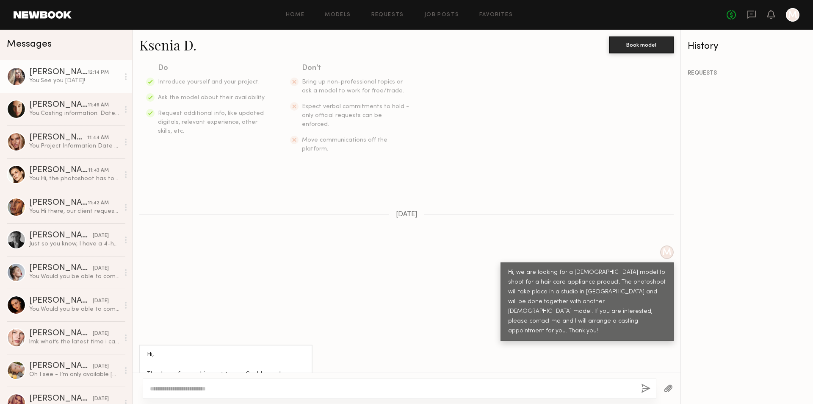
click at [74, 78] on div "You: See you tomorrow!" at bounding box center [74, 81] width 90 height 8
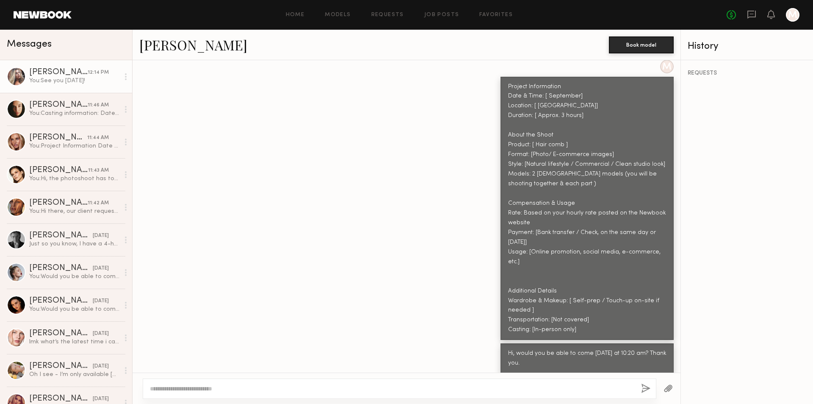
scroll to position [561, 0]
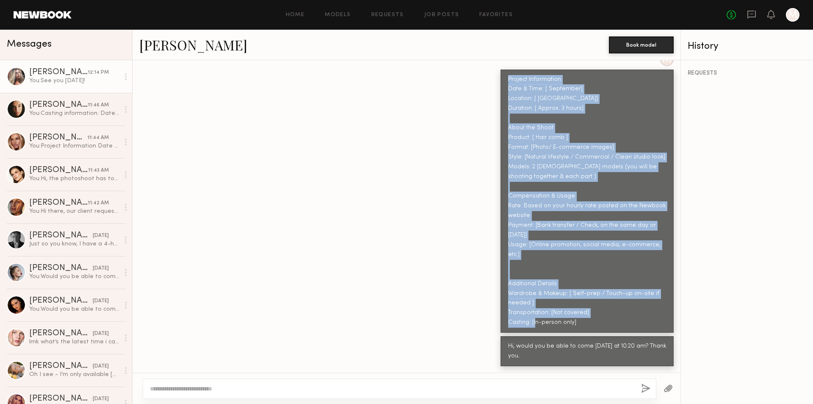
drag, startPoint x: 501, startPoint y: 132, endPoint x: 580, endPoint y: 292, distance: 178.0
click at [580, 292] on div "Project Information Date & Time: [ September] Location: [ [GEOGRAPHIC_DATA]] Du…" at bounding box center [586, 200] width 173 height 263
copy div "Project Information Date & Time: [ September] Location: [ Pasadena] Duration: […"
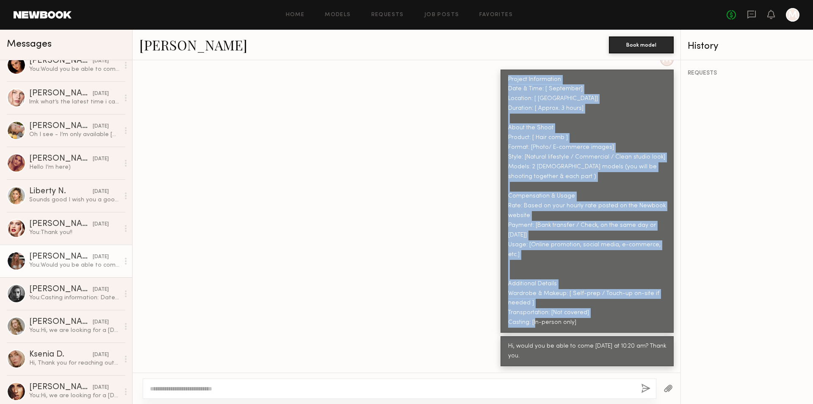
scroll to position [254, 0]
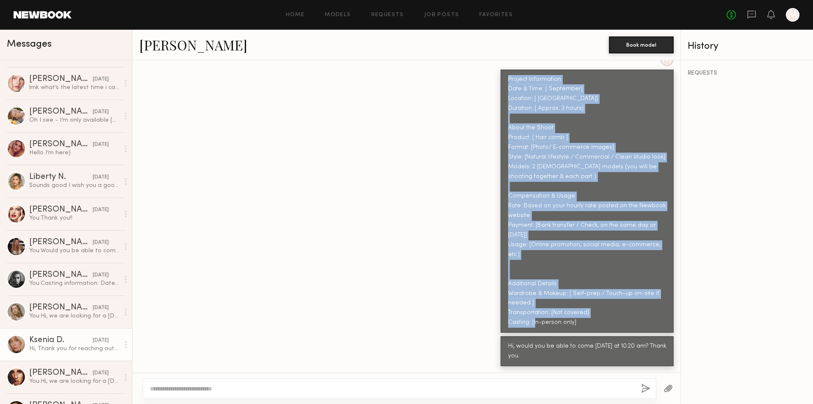
click at [93, 340] on div "[DATE]" at bounding box center [101, 340] width 16 height 8
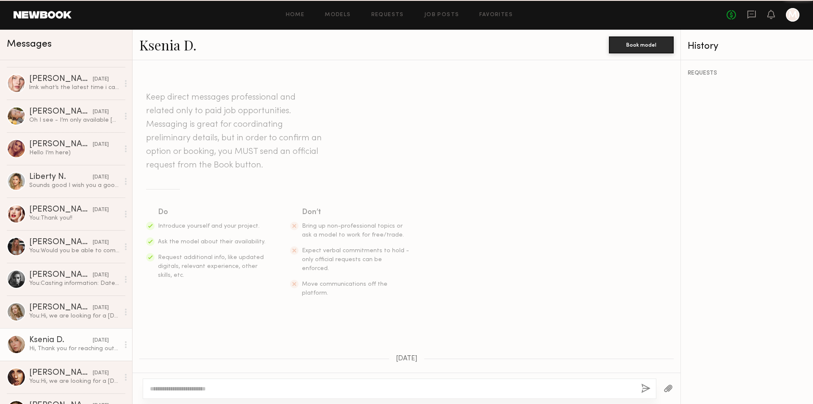
scroll to position [144, 0]
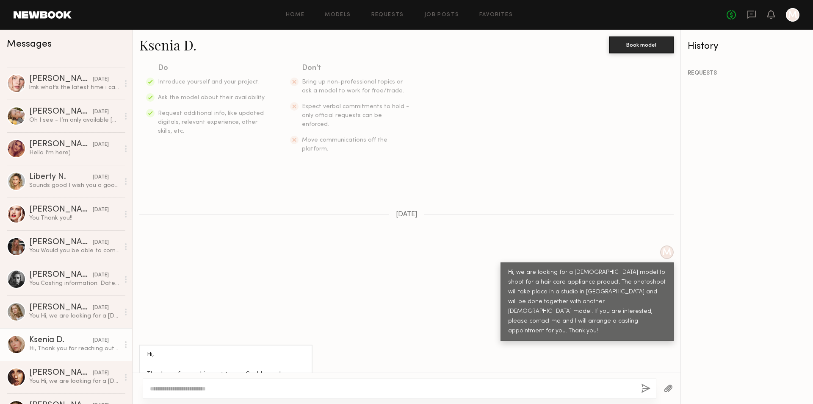
click at [214, 387] on textarea at bounding box center [392, 388] width 484 height 8
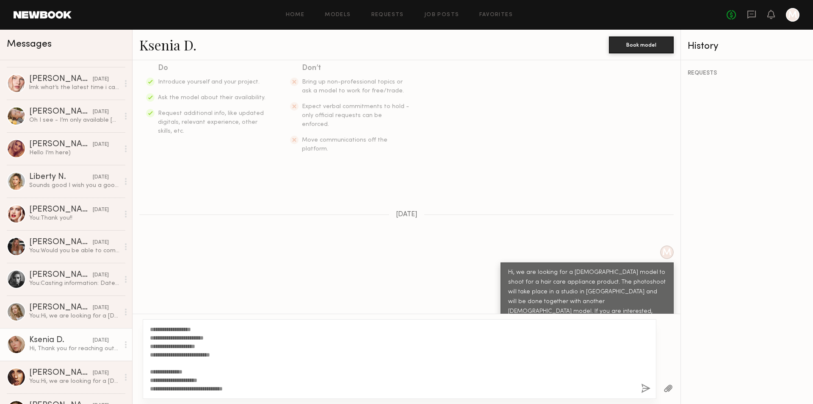
scroll to position [110, 0]
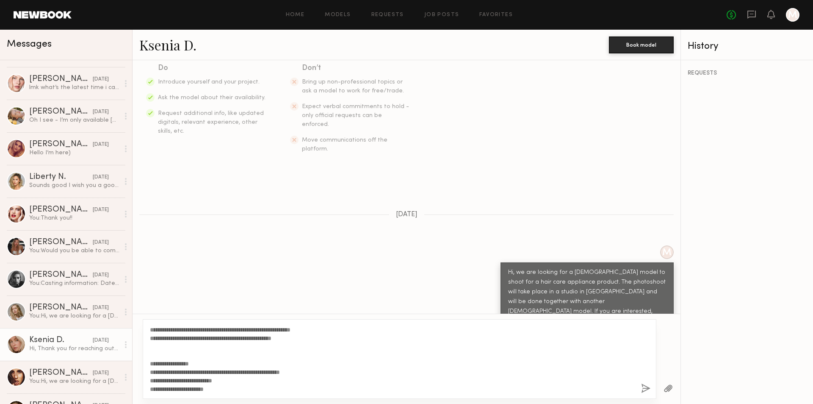
click at [593, 372] on textarea "**********" at bounding box center [392, 359] width 484 height 68
type textarea "**********"
click at [643, 388] on button "button" at bounding box center [645, 388] width 9 height 11
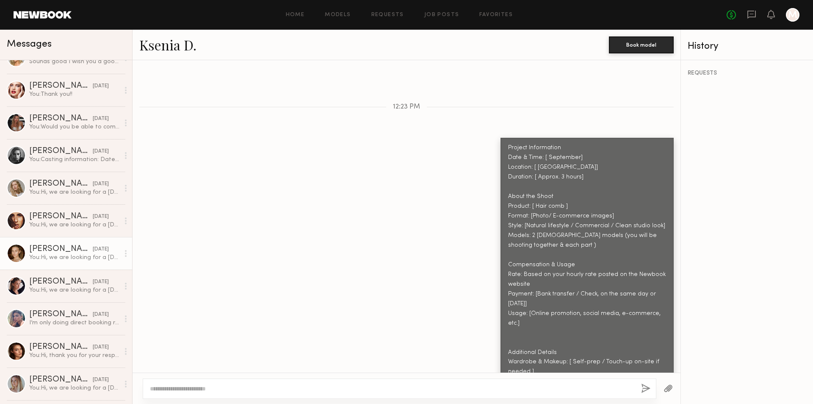
scroll to position [423, 0]
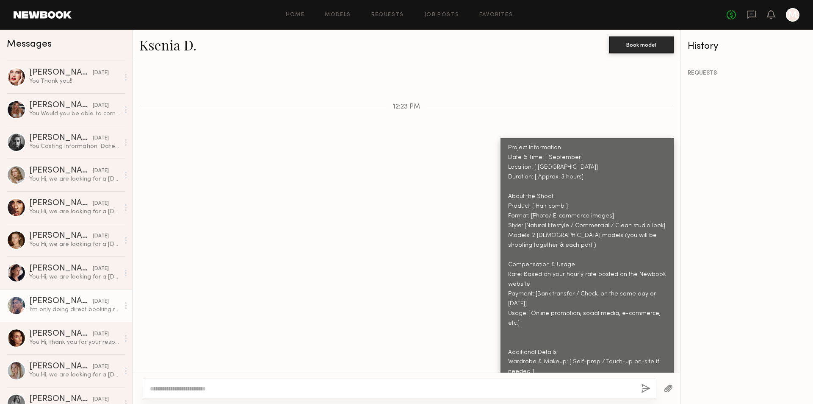
click at [88, 314] on link "Natasha E. 09/02/2025 I’m only doing direct booking right now" at bounding box center [66, 305] width 132 height 33
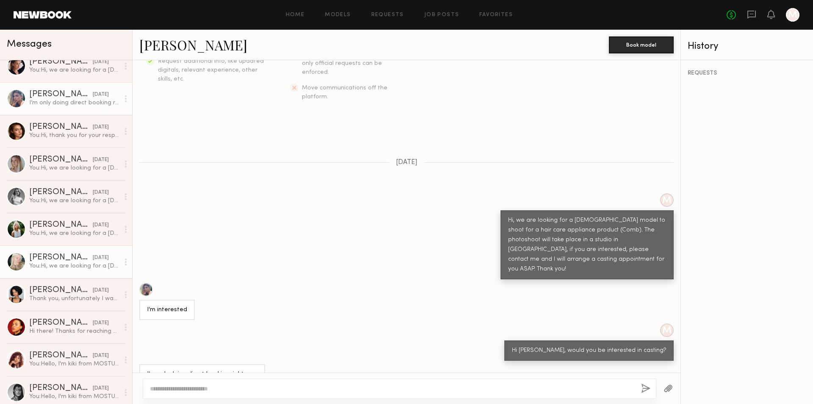
scroll to position [635, 0]
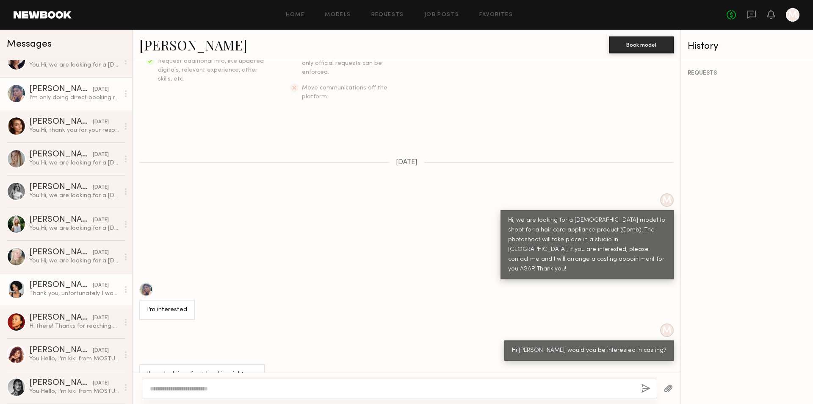
click at [83, 299] on link "Charlette S. 05/23/2025 Thank you, unfortunately I was booked during this time.…" at bounding box center [66, 289] width 132 height 33
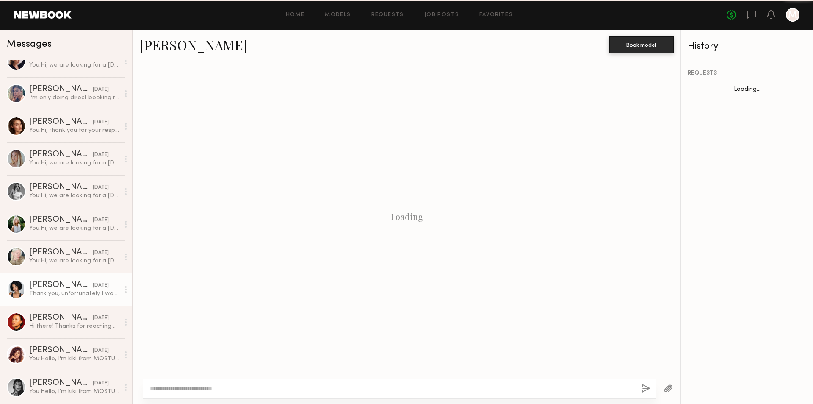
scroll to position [369, 0]
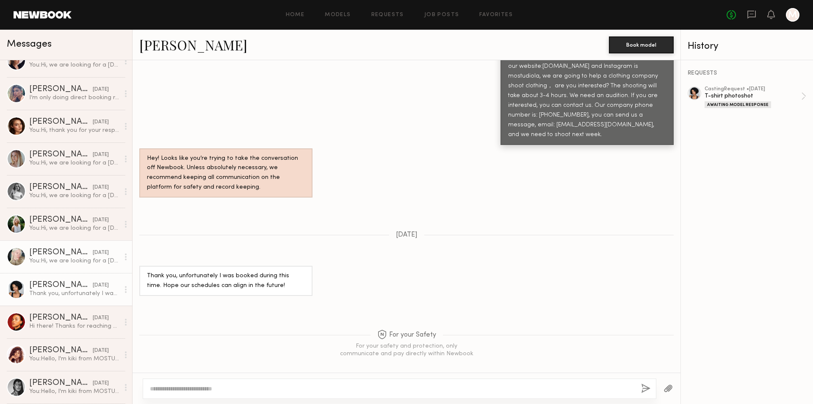
click at [92, 257] on div "You: Hi, we are looking for a female model to shoot for a hair care appliance p…" at bounding box center [74, 261] width 90 height 8
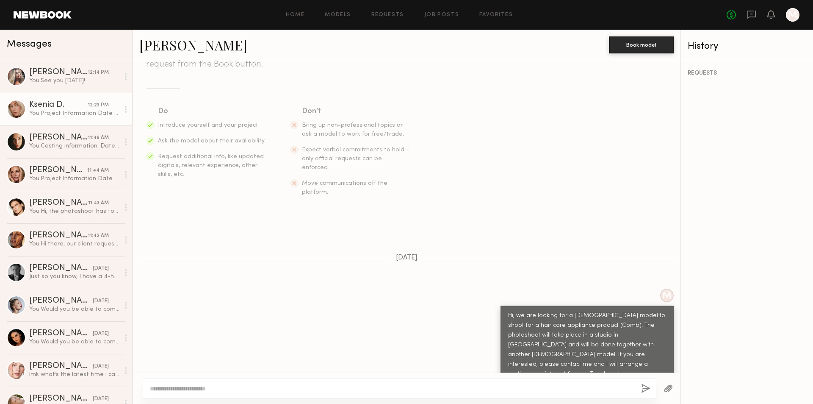
click at [64, 101] on div "Ksenia D." at bounding box center [58, 105] width 58 height 8
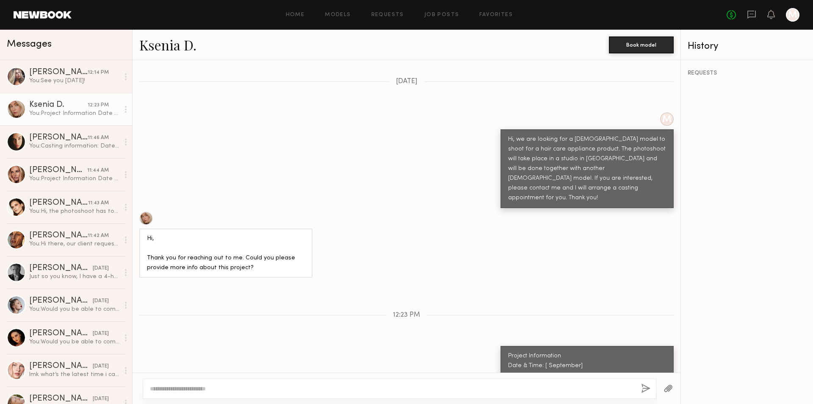
scroll to position [230, 0]
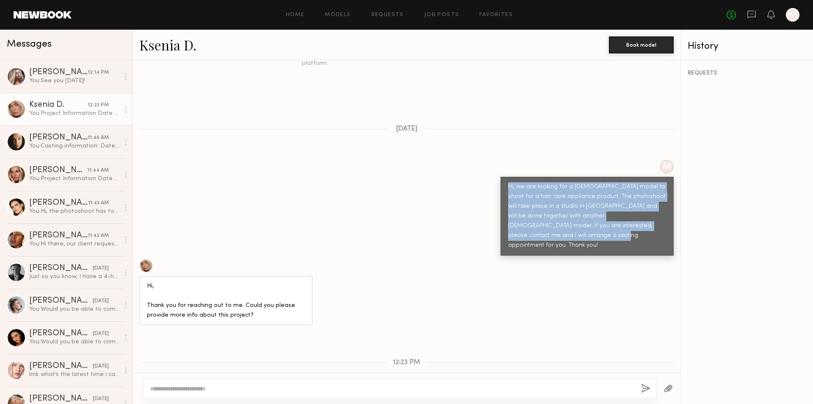
drag, startPoint x: 500, startPoint y: 178, endPoint x: 650, endPoint y: 217, distance: 155.4
click at [650, 217] on div "Hi, we are looking for a [DEMOGRAPHIC_DATA] model to shoot for a hair care appl…" at bounding box center [586, 216] width 173 height 79
copy div "Hi, we are looking for a female model to shoot for a hair care appliance produc…"
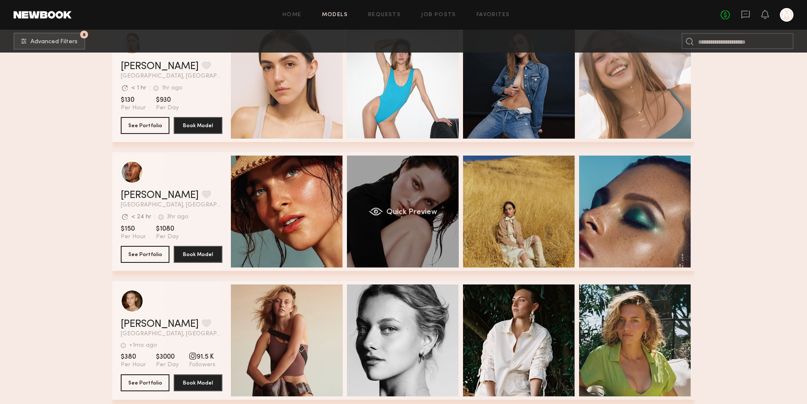
scroll to position [6224, 0]
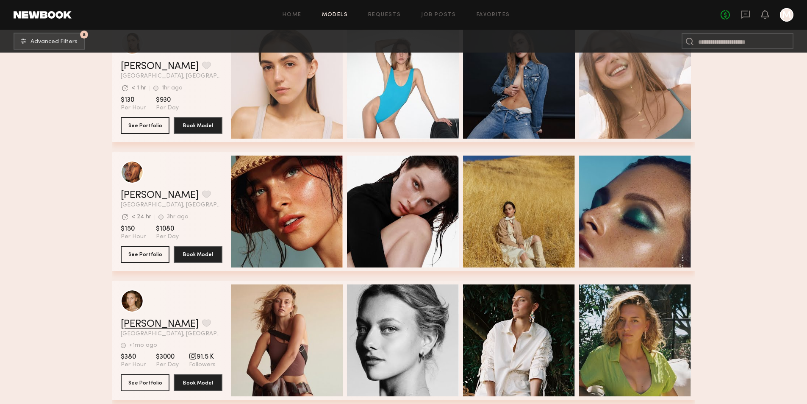
click at [131, 329] on link "[PERSON_NAME]" at bounding box center [160, 324] width 78 height 10
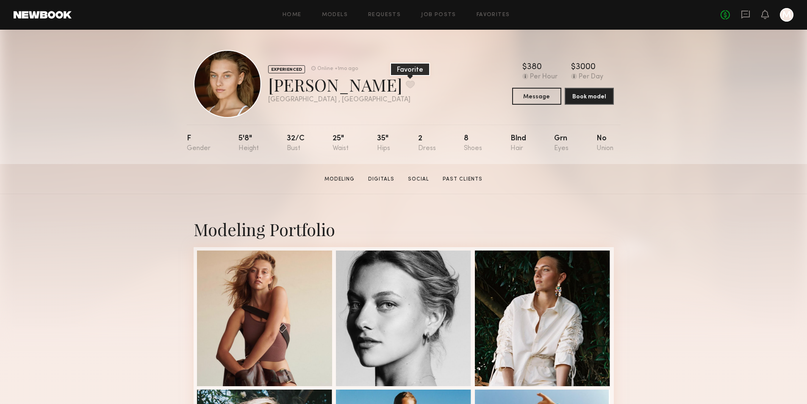
click at [406, 86] on button at bounding box center [410, 84] width 9 height 8
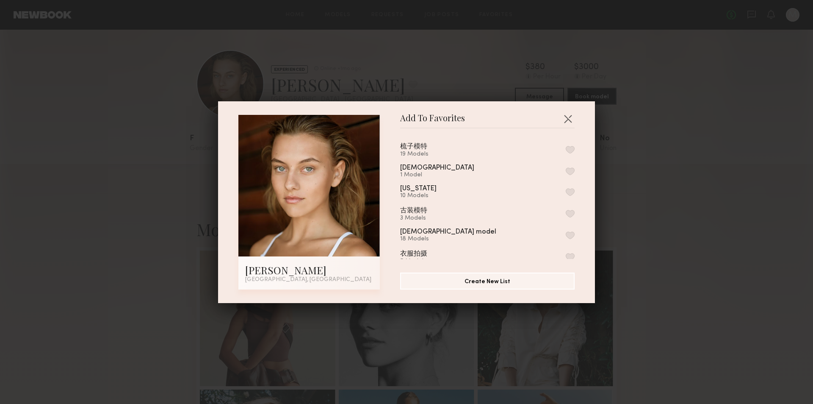
click at [566, 149] on button "button" at bounding box center [570, 150] width 9 height 8
click at [568, 118] on button "button" at bounding box center [568, 119] width 14 height 14
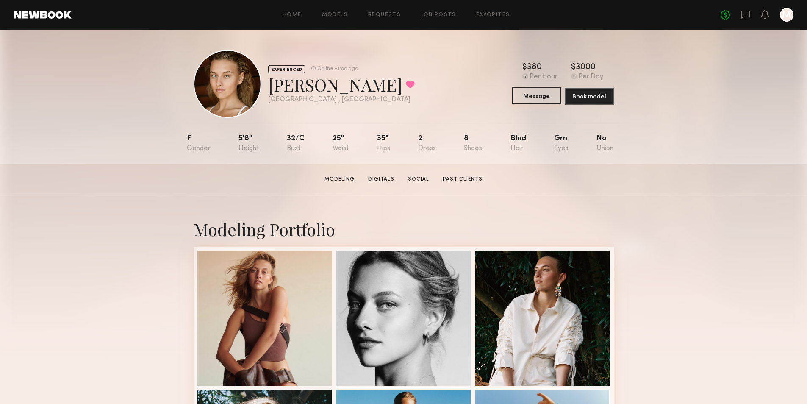
click at [537, 98] on button "Message" at bounding box center [536, 95] width 49 height 17
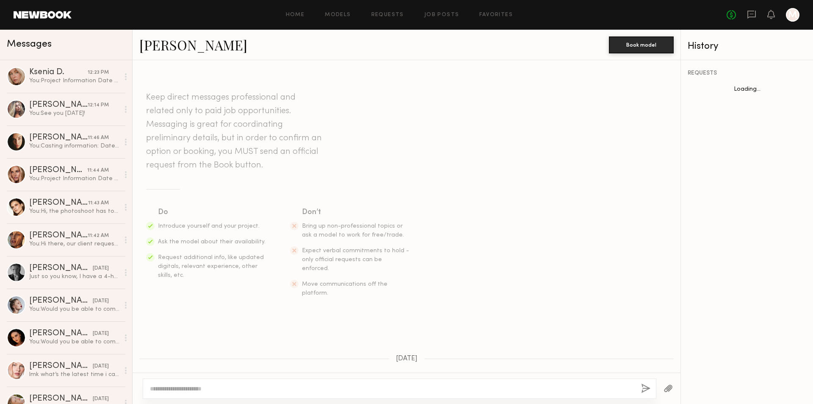
scroll to position [91, 0]
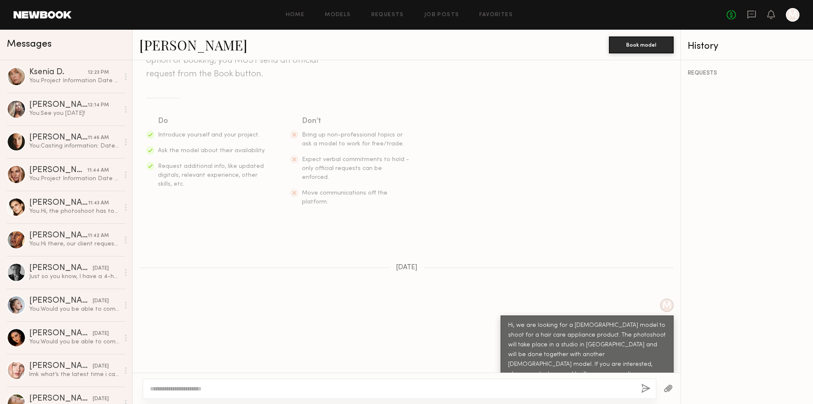
click at [293, 389] on textarea at bounding box center [392, 388] width 484 height 8
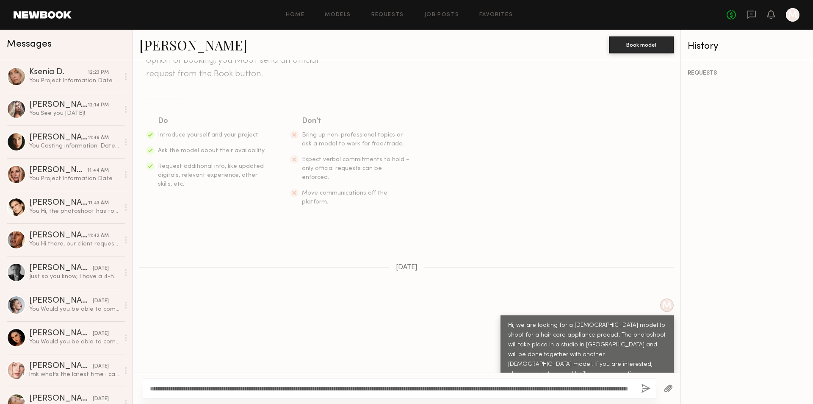
scroll to position [98, 0]
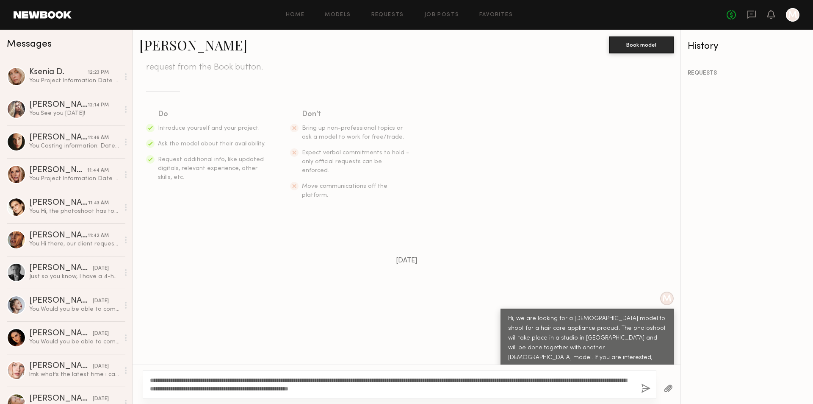
drag, startPoint x: 432, startPoint y: 389, endPoint x: 297, endPoint y: 391, distance: 135.1
click at [297, 391] on textarea "**********" at bounding box center [392, 384] width 484 height 17
type textarea "**********"
drag, startPoint x: 338, startPoint y: 389, endPoint x: 138, endPoint y: 379, distance: 200.1
click at [138, 379] on div "**********" at bounding box center [407, 383] width 548 height 39
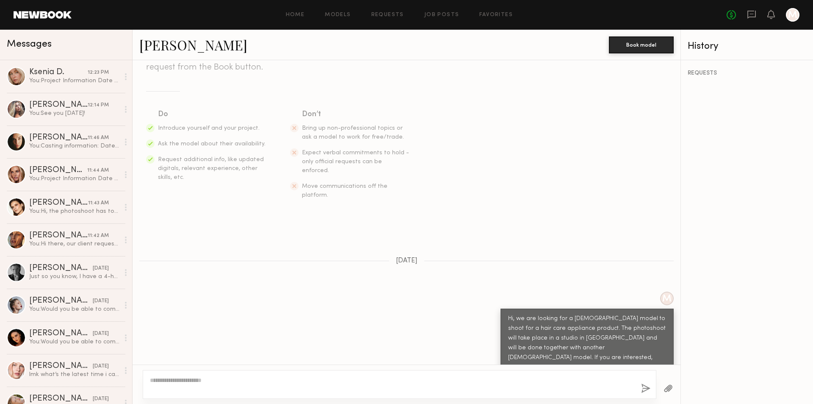
scroll to position [91, 0]
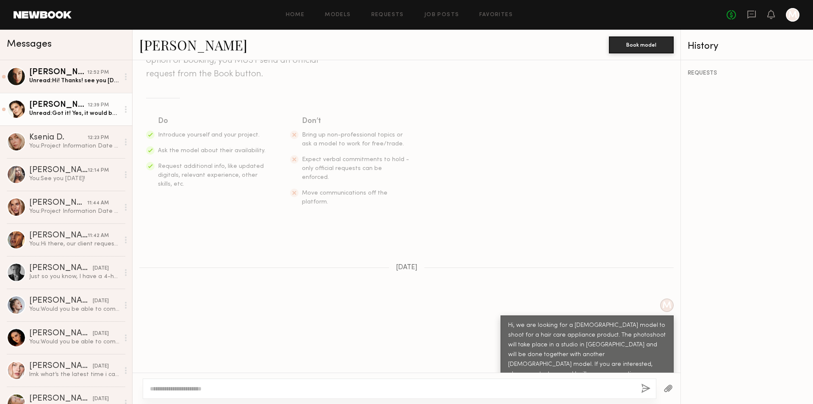
click at [78, 102] on div "[PERSON_NAME]" at bounding box center [58, 105] width 58 height 8
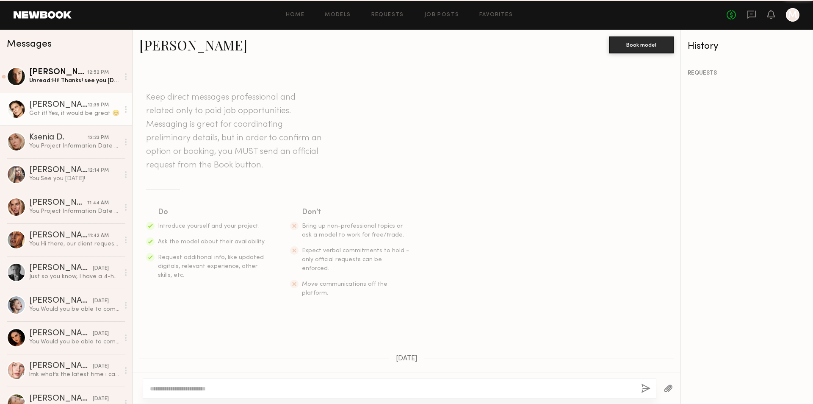
scroll to position [291, 0]
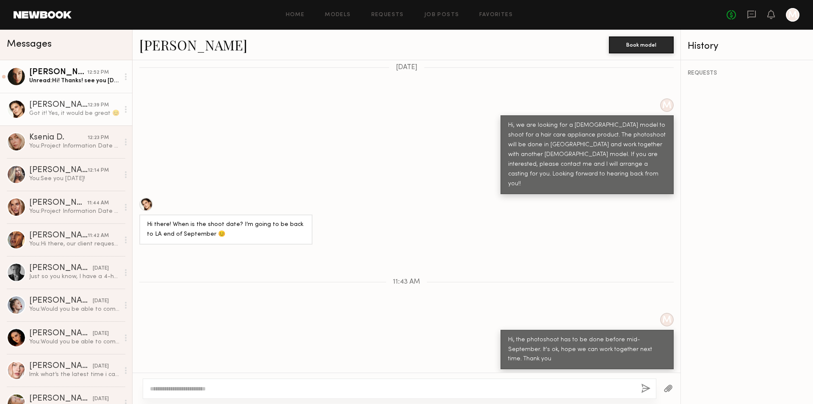
click at [79, 75] on div "[PERSON_NAME]" at bounding box center [58, 72] width 58 height 8
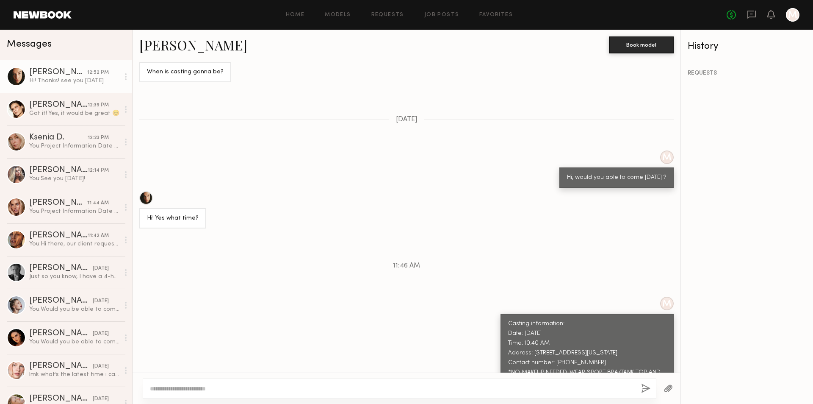
scroll to position [854, 0]
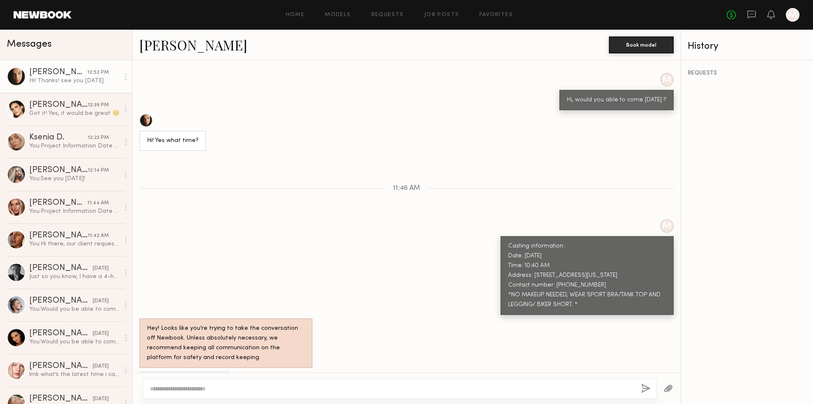
click at [281, 384] on textarea at bounding box center [392, 388] width 484 height 8
click at [613, 382] on textarea "**********" at bounding box center [392, 384] width 484 height 17
type textarea "**********"
click at [645, 387] on button "button" at bounding box center [645, 388] width 9 height 11
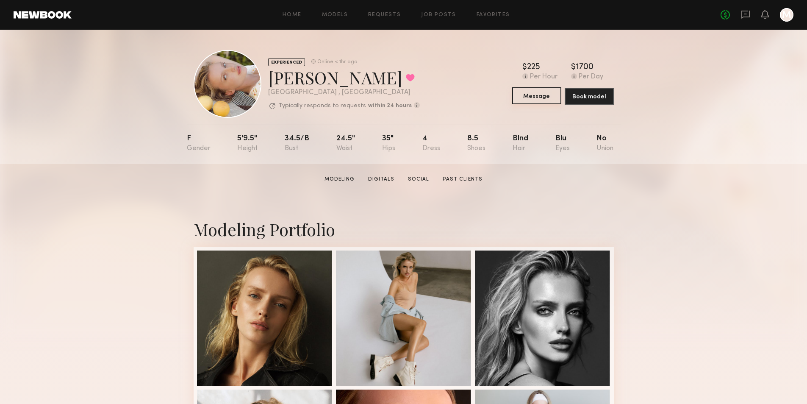
click at [527, 98] on button "Message" at bounding box center [536, 95] width 49 height 17
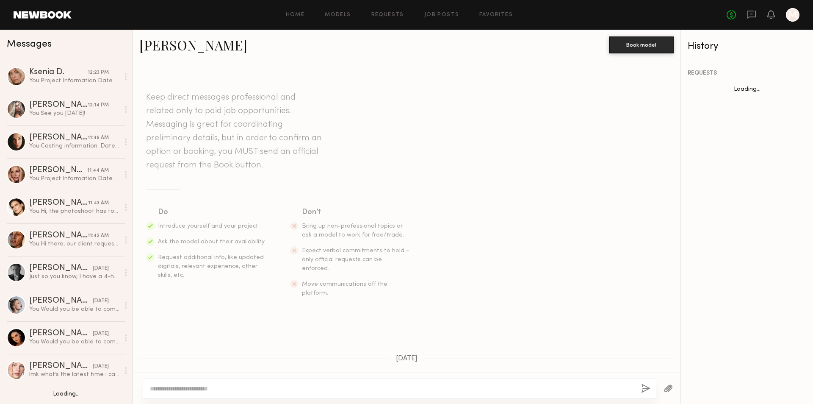
scroll to position [584, 0]
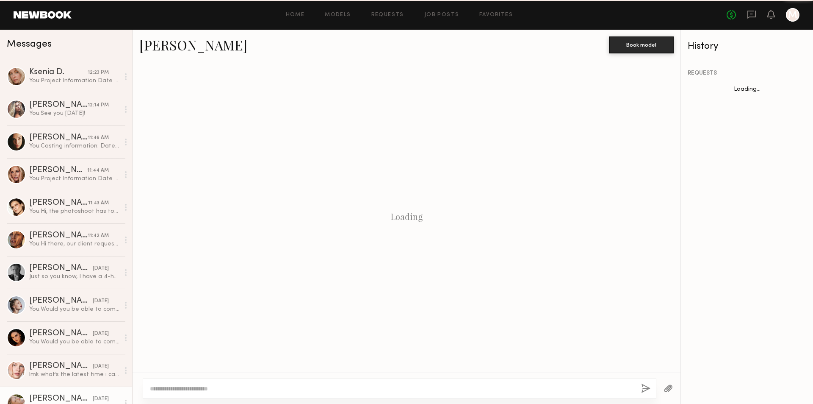
scroll to position [584, 0]
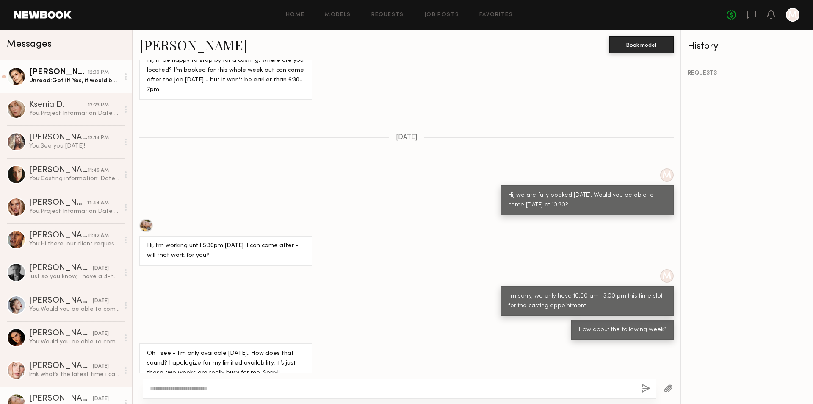
click at [66, 70] on div "[PERSON_NAME]" at bounding box center [58, 72] width 58 height 8
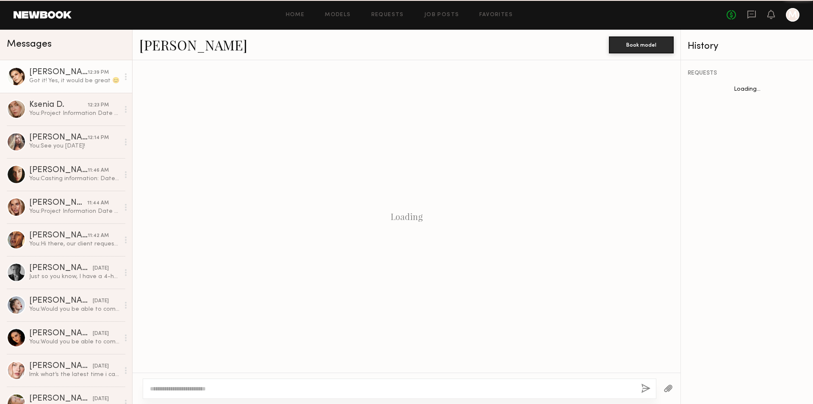
scroll to position [291, 0]
